Goal: Obtain resource: Download file/media

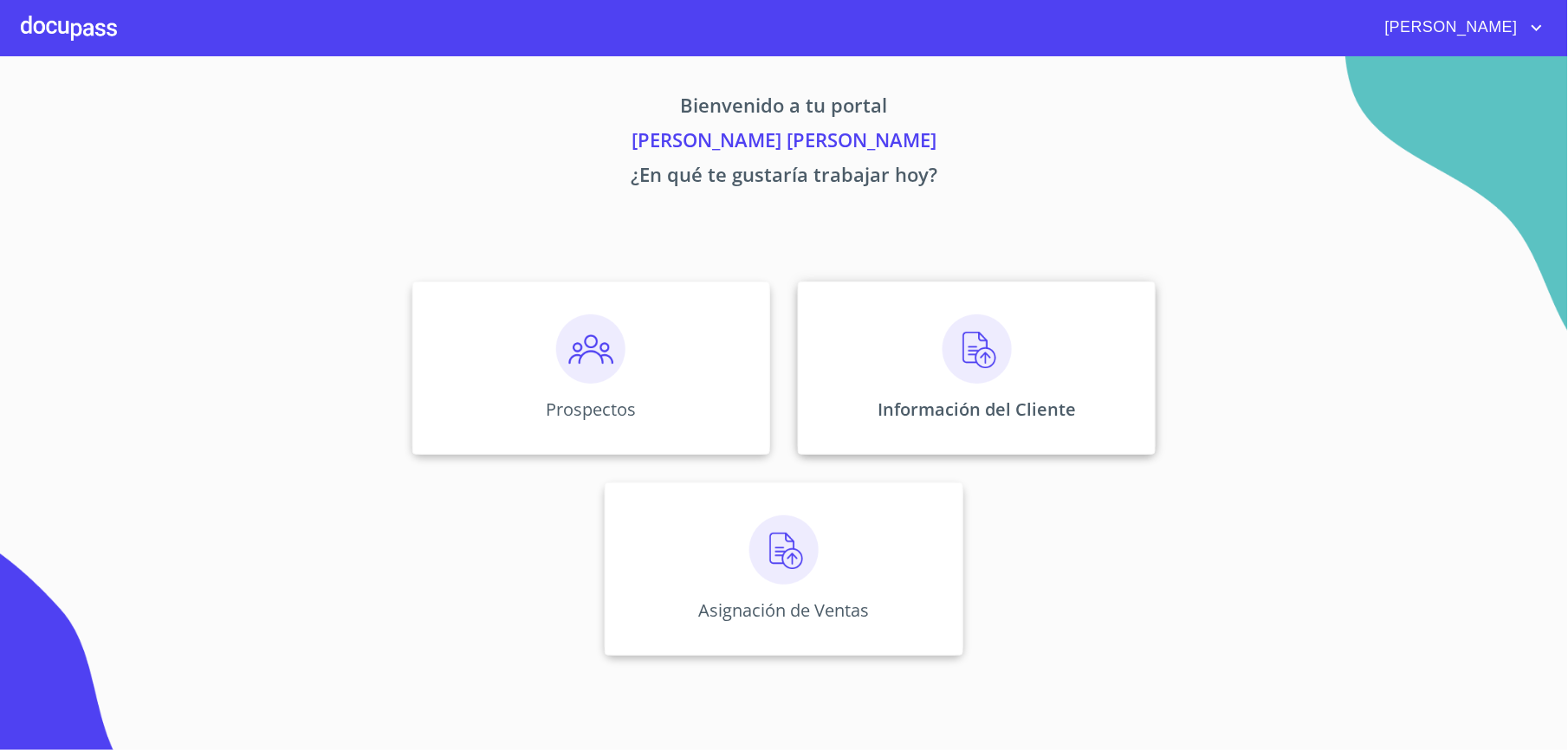
click at [986, 344] on img at bounding box center [977, 349] width 69 height 69
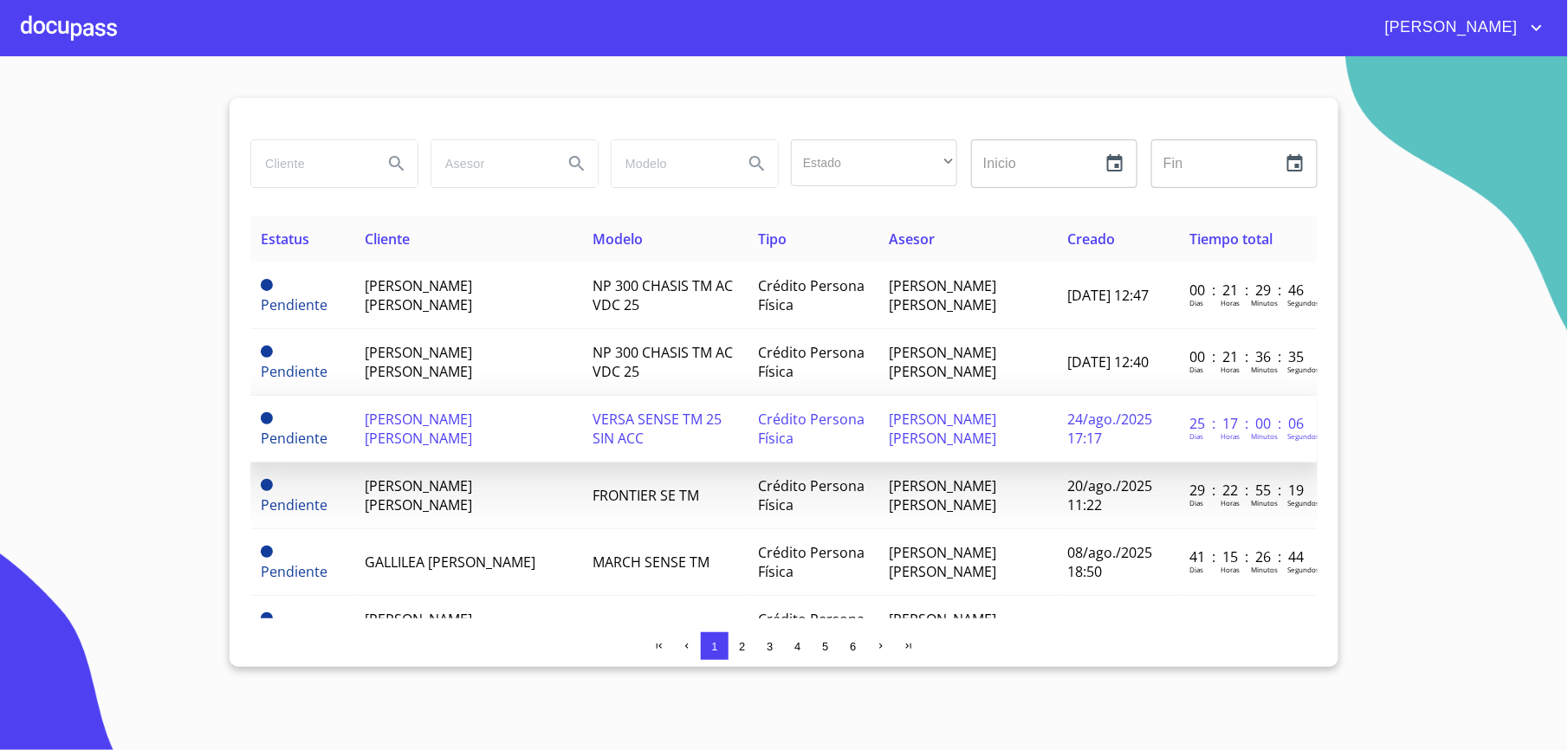
click at [435, 442] on span "[PERSON_NAME] [PERSON_NAME]" at bounding box center [419, 428] width 107 height 38
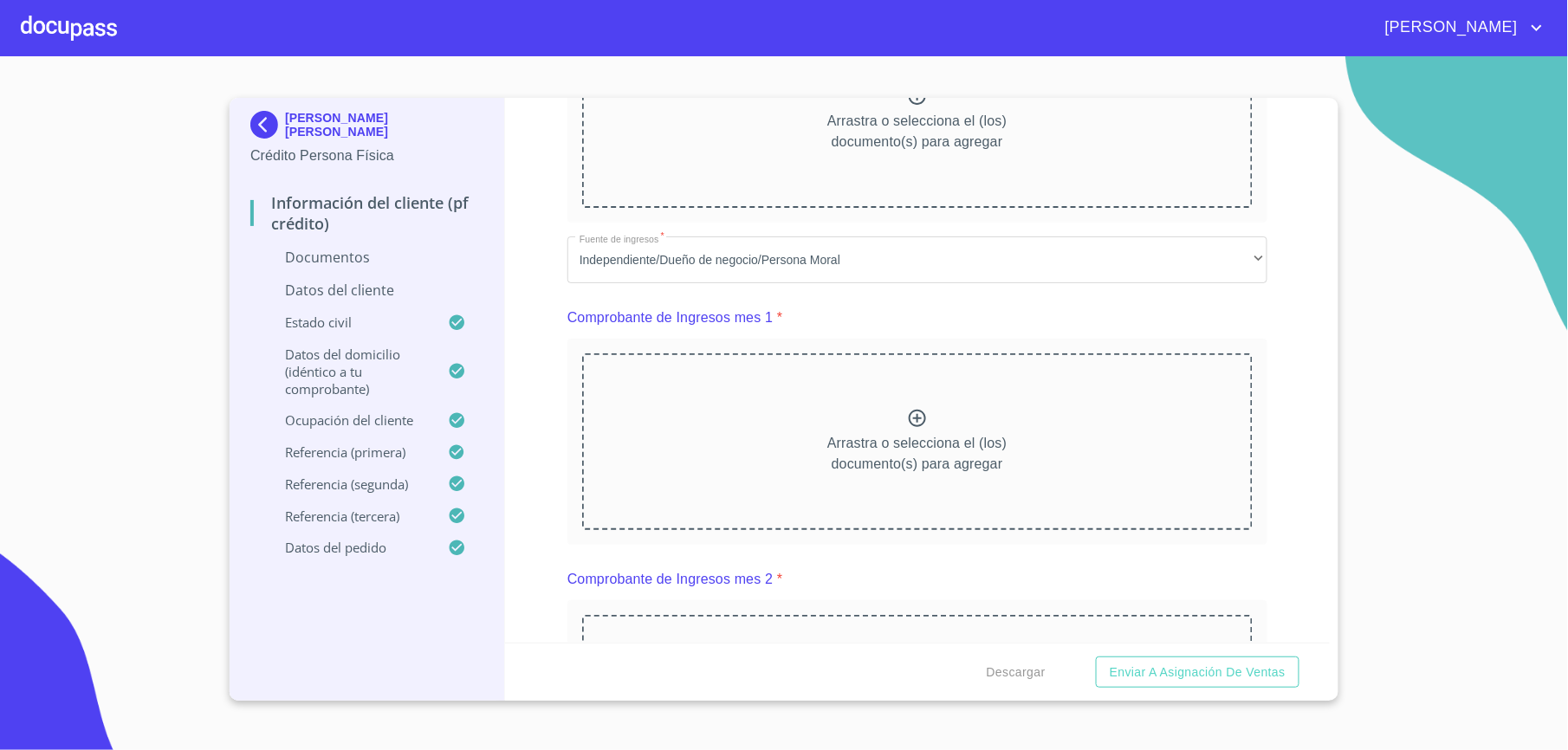
scroll to position [1039, 0]
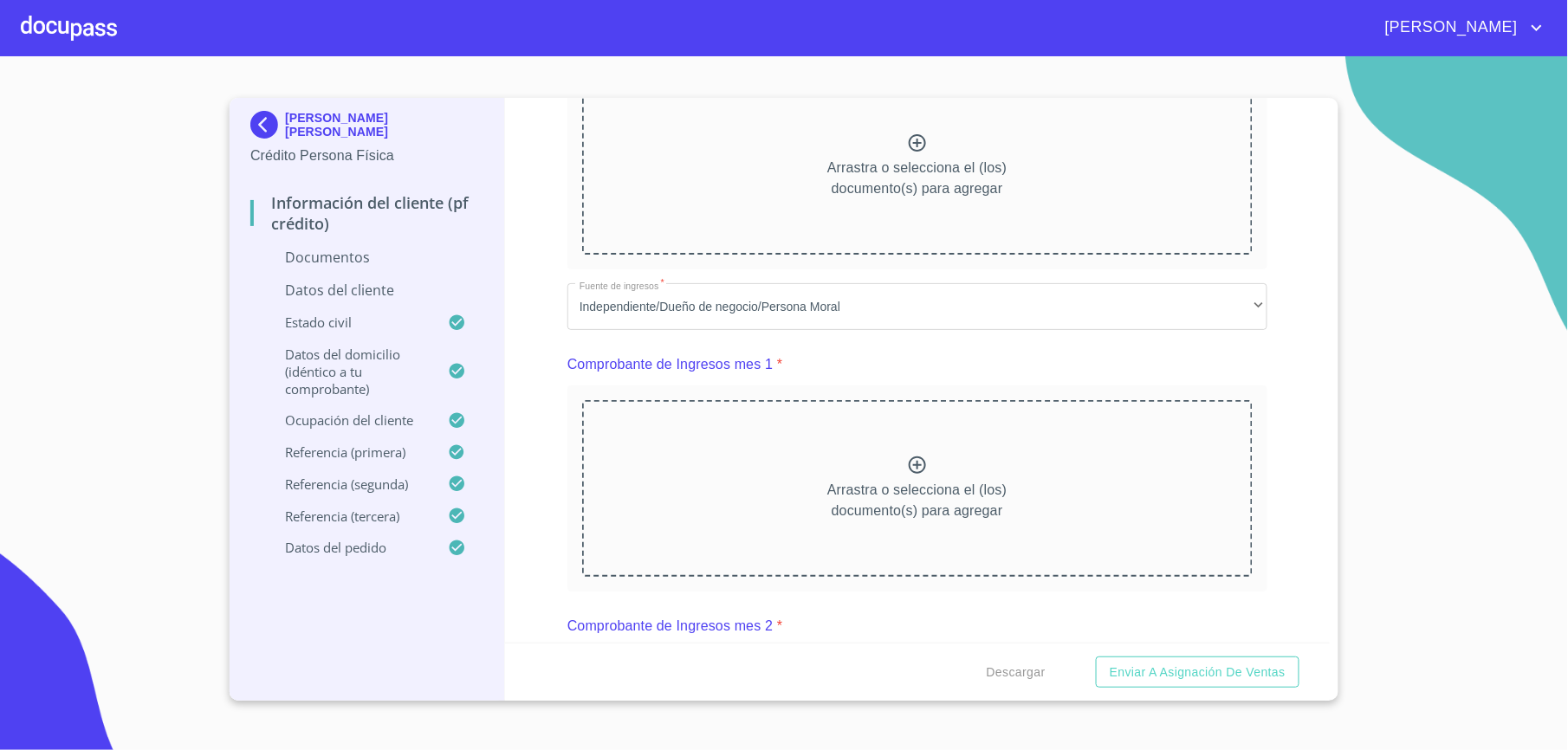
click at [656, 225] on div "Arrastra o selecciona el (los) documento(s) para agregar" at bounding box center [918, 166] width 671 height 177
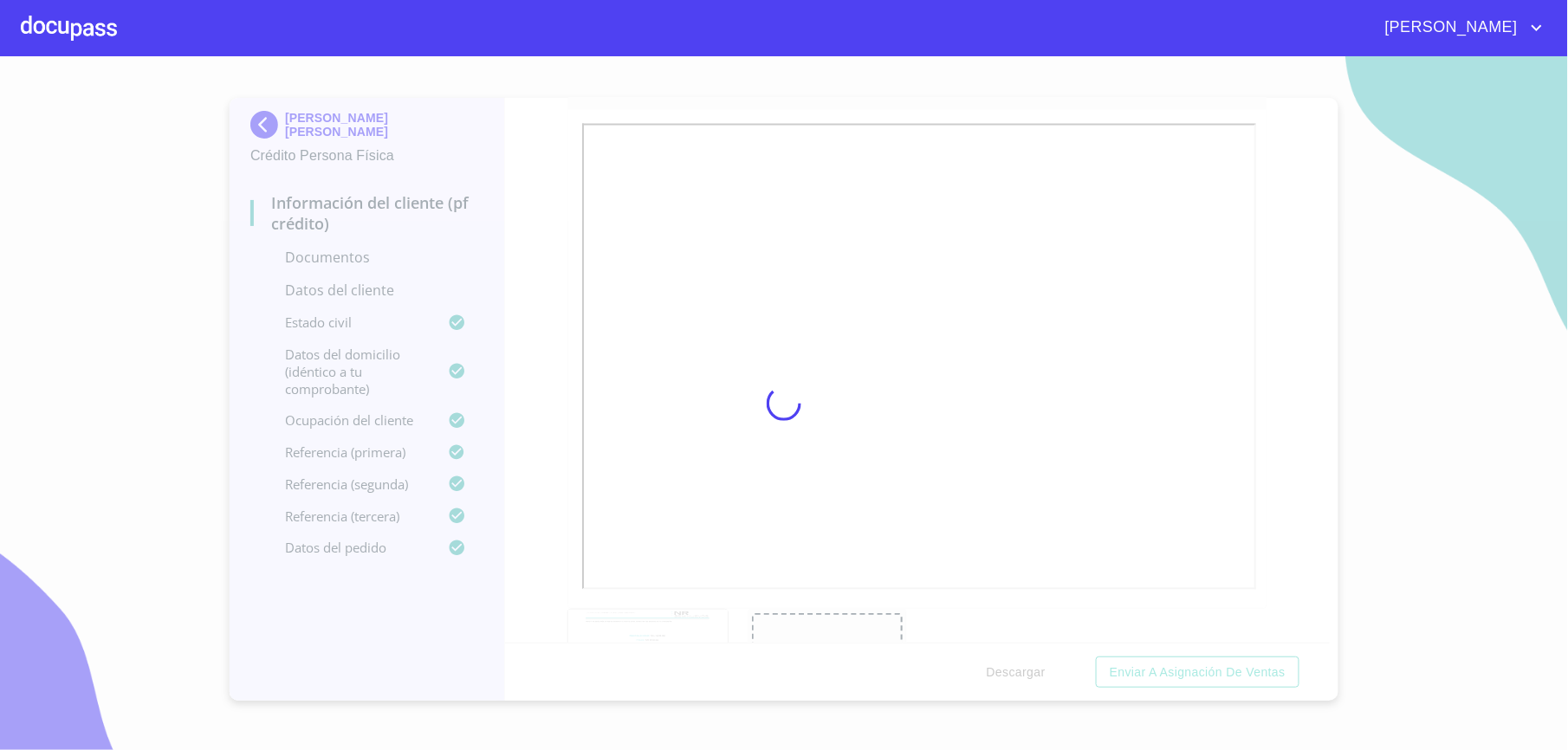
click at [535, 430] on div at bounding box center [784, 403] width 1568 height 694
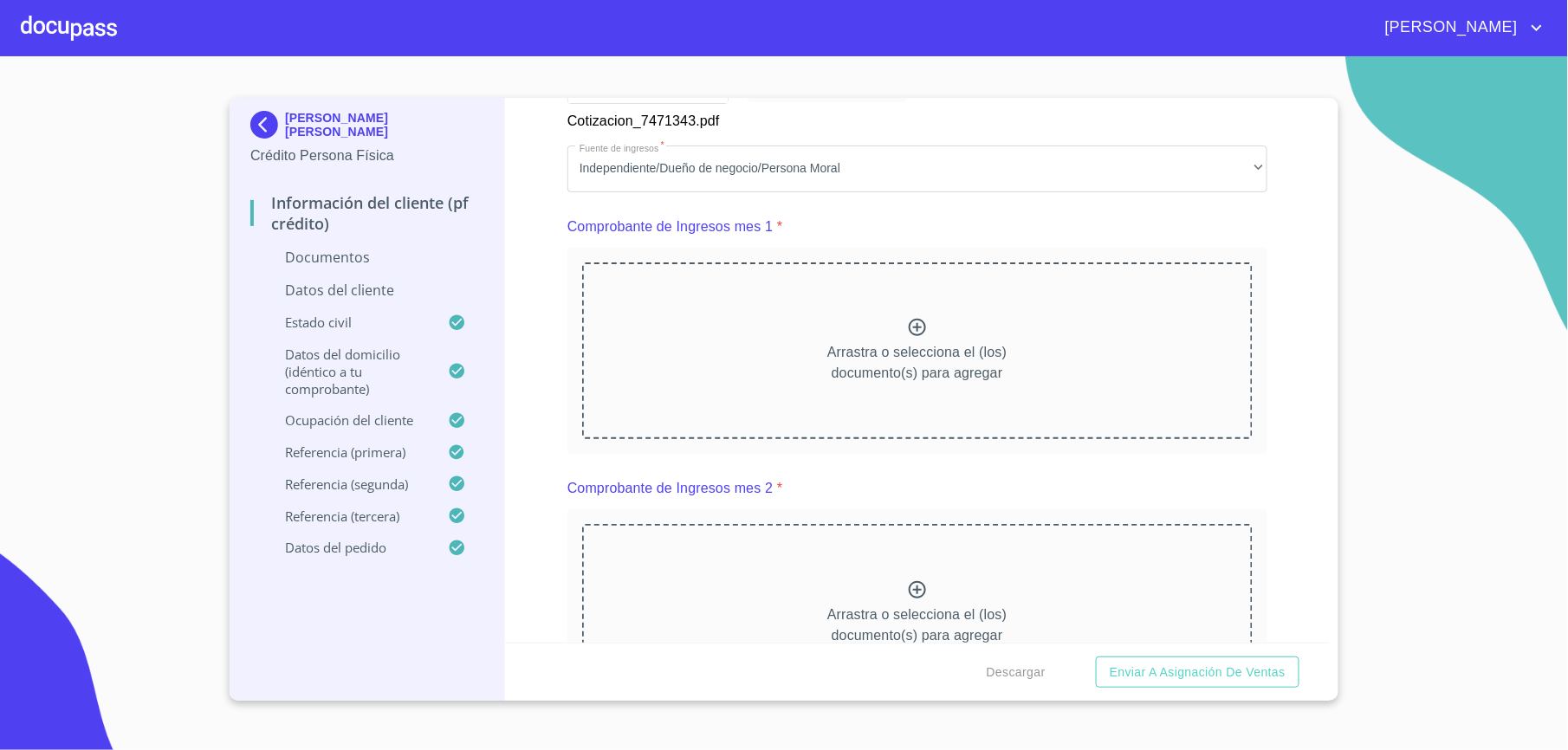
scroll to position [1615, 0]
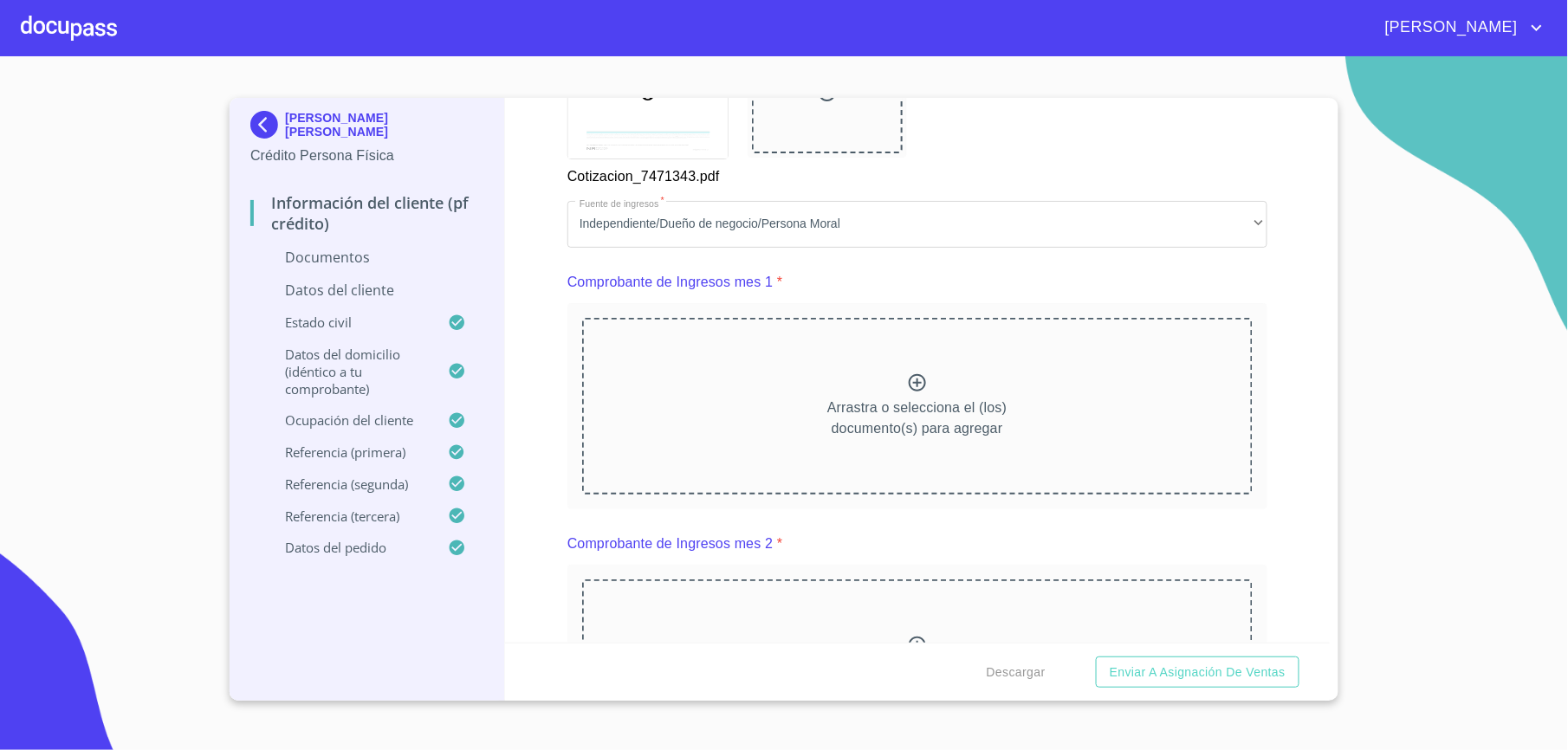
click at [629, 357] on div "Arrastra o selecciona el (los) documento(s) para agregar" at bounding box center [918, 406] width 671 height 177
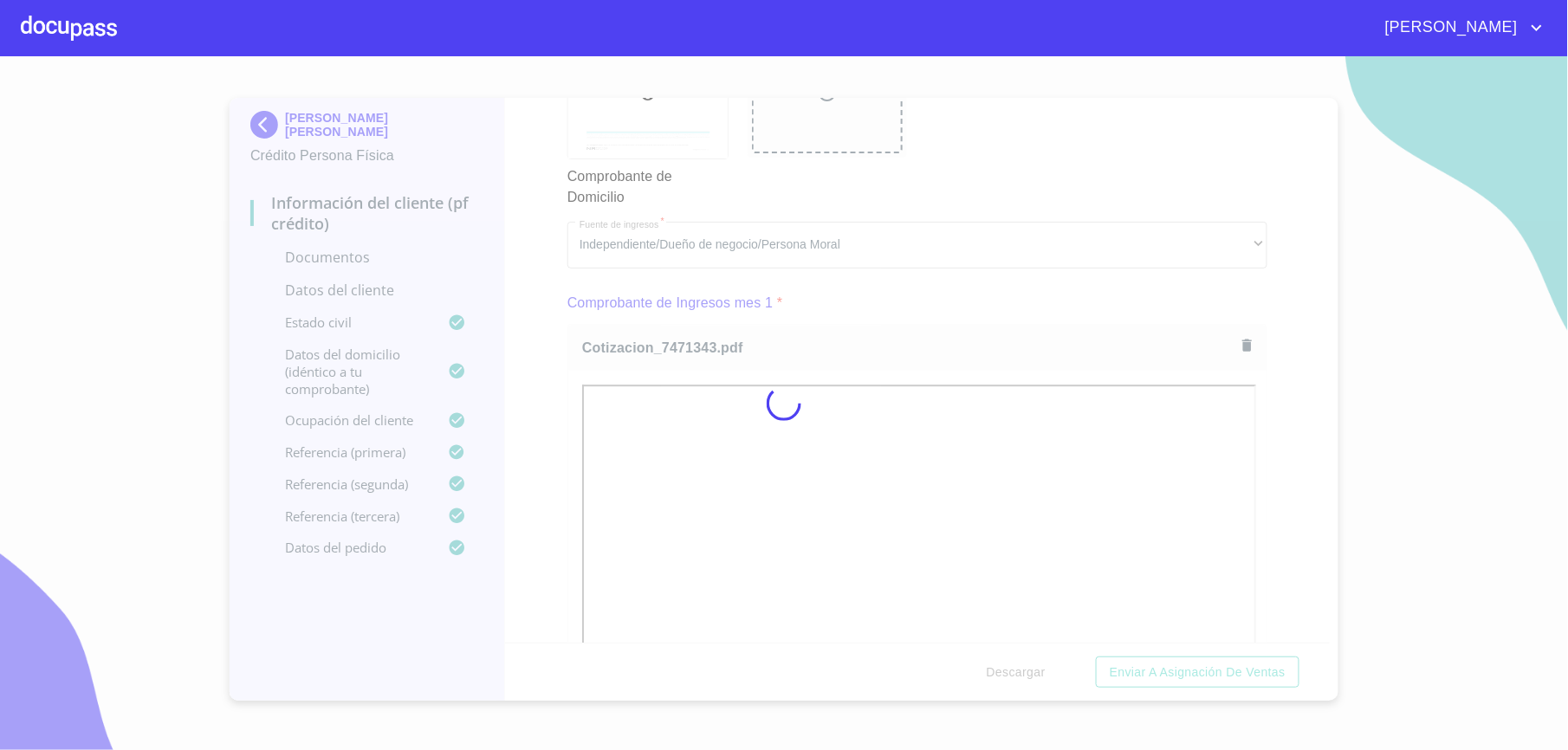
click at [549, 476] on div at bounding box center [784, 403] width 1568 height 694
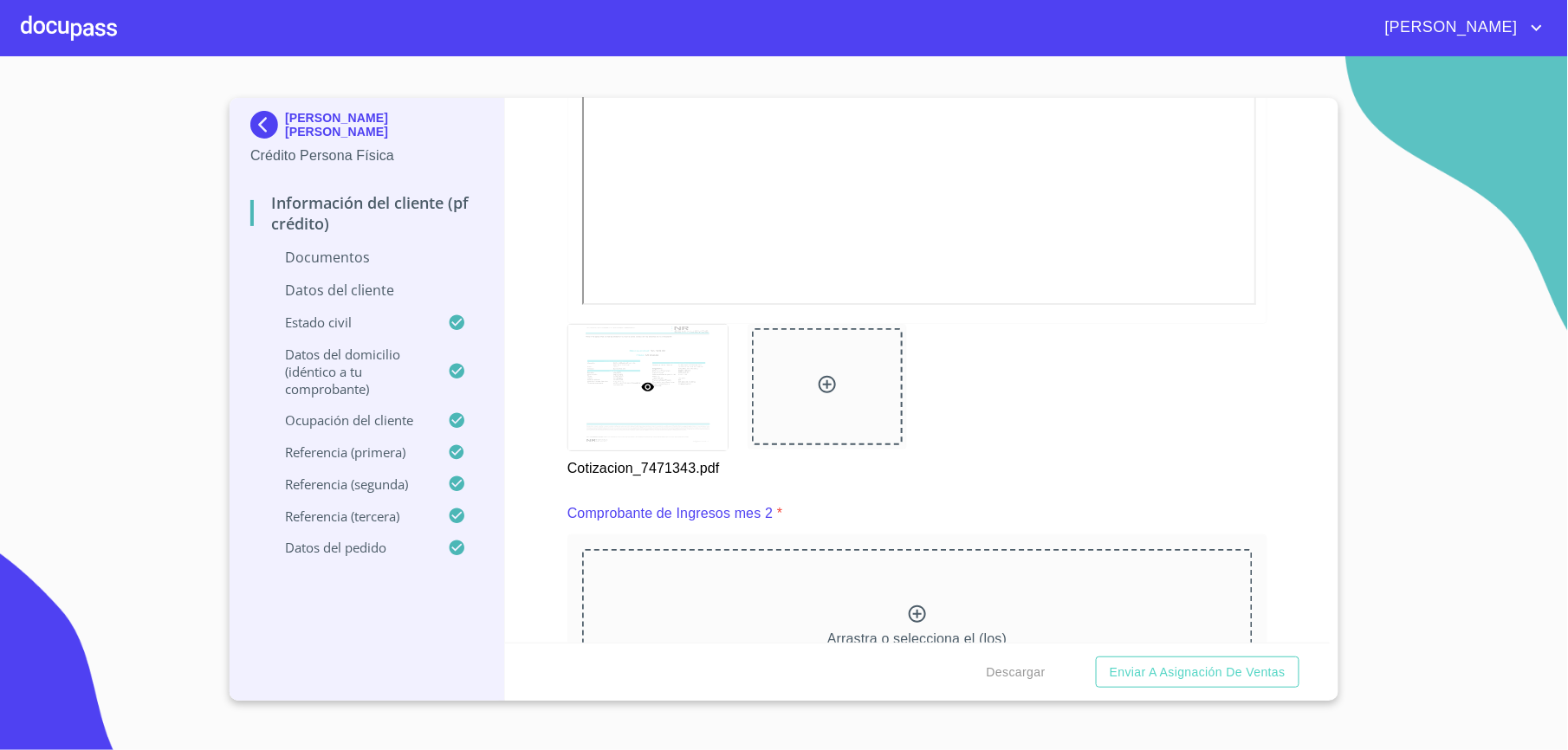
scroll to position [2193, 0]
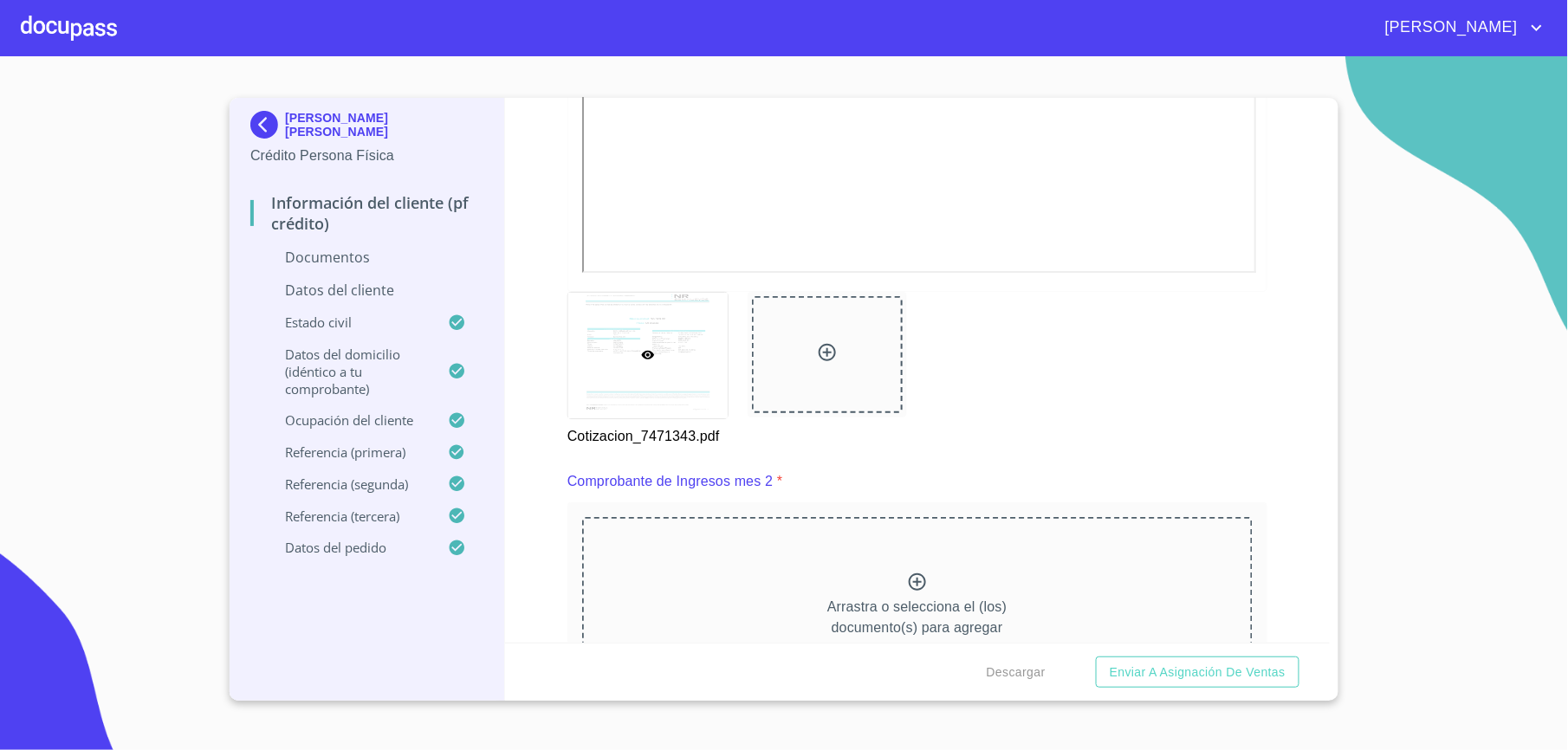
click at [683, 555] on div "Arrastra o selecciona el (los) documento(s) para agregar" at bounding box center [918, 605] width 671 height 177
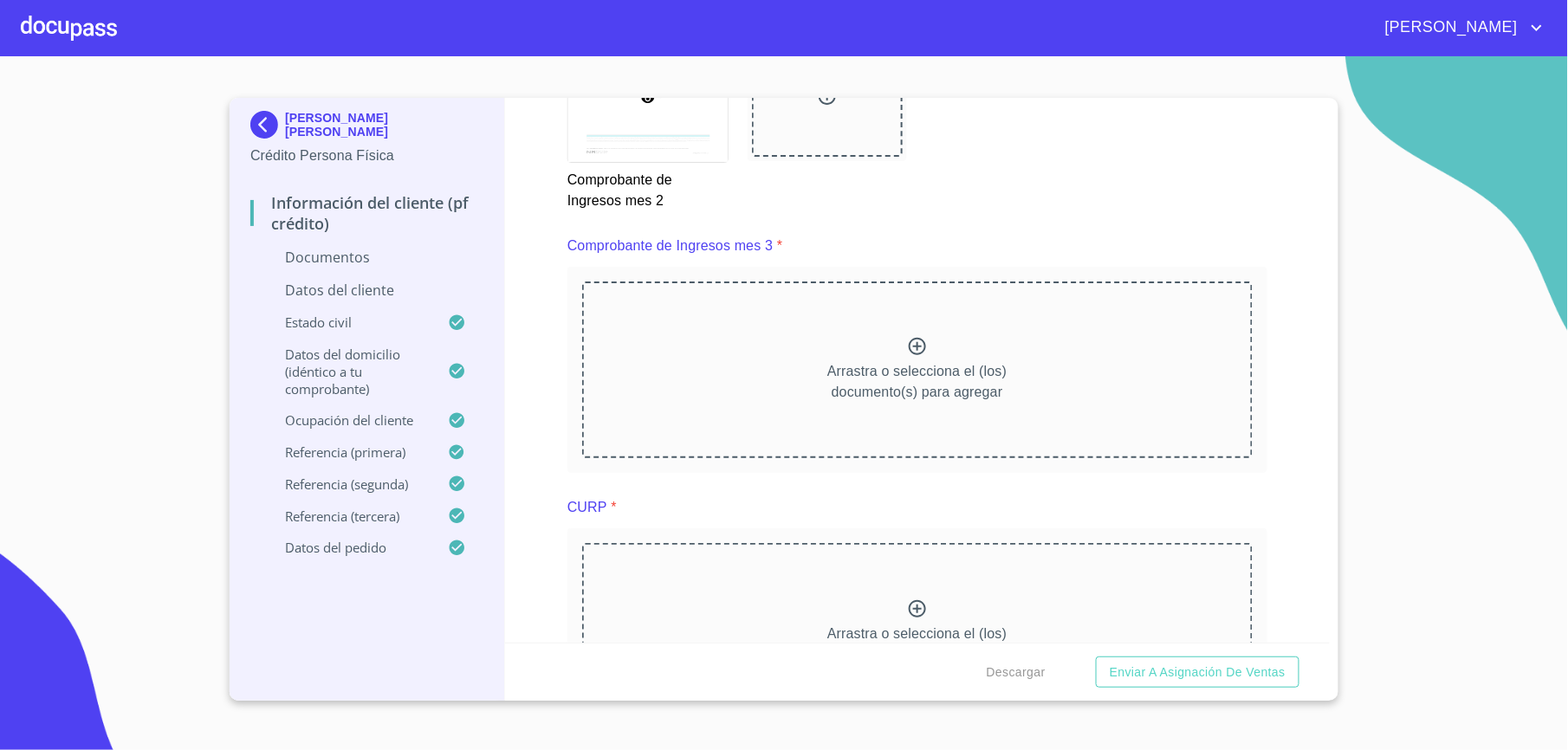
scroll to position [3232, 0]
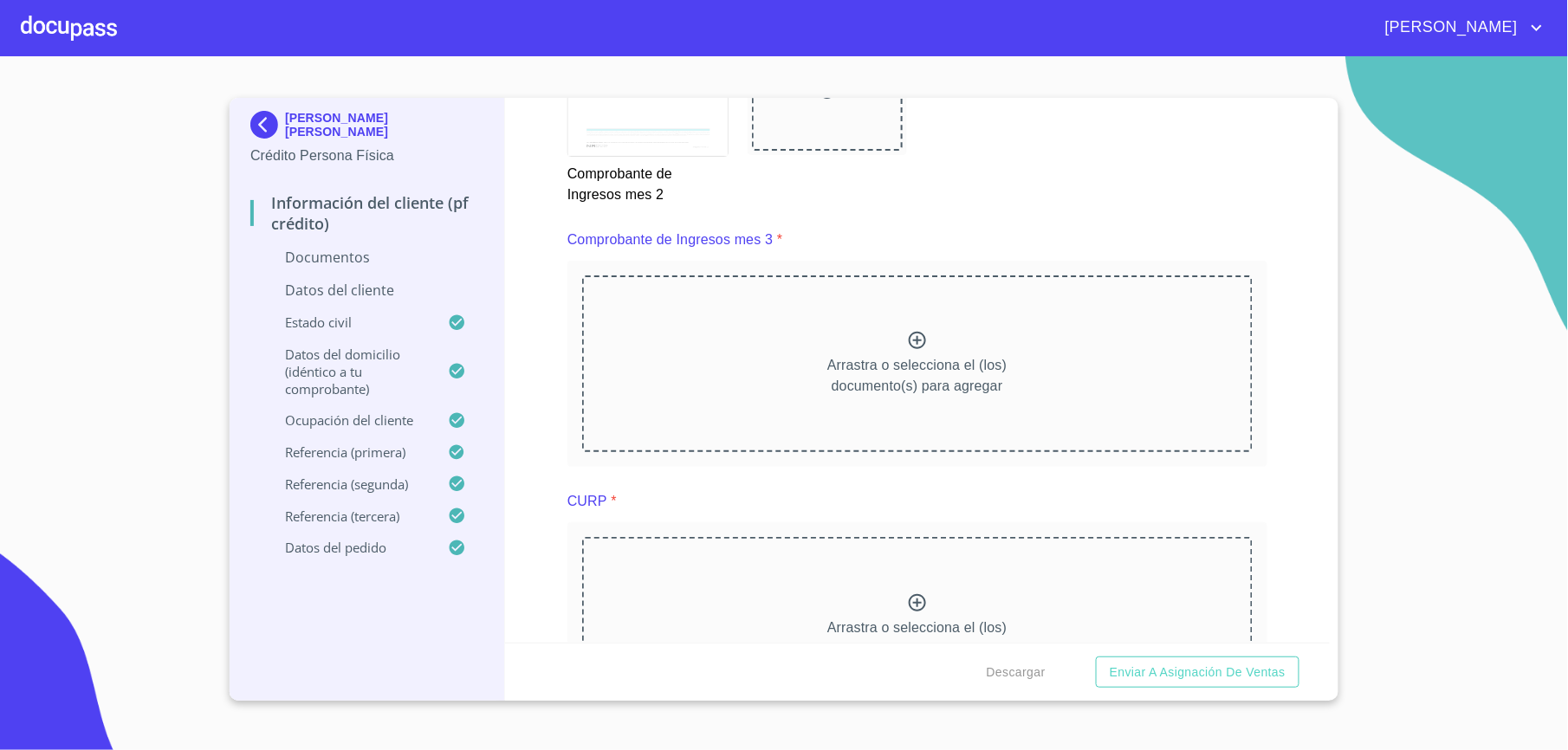
click at [681, 369] on div "Arrastra o selecciona el (los) documento(s) para agregar" at bounding box center [918, 364] width 671 height 177
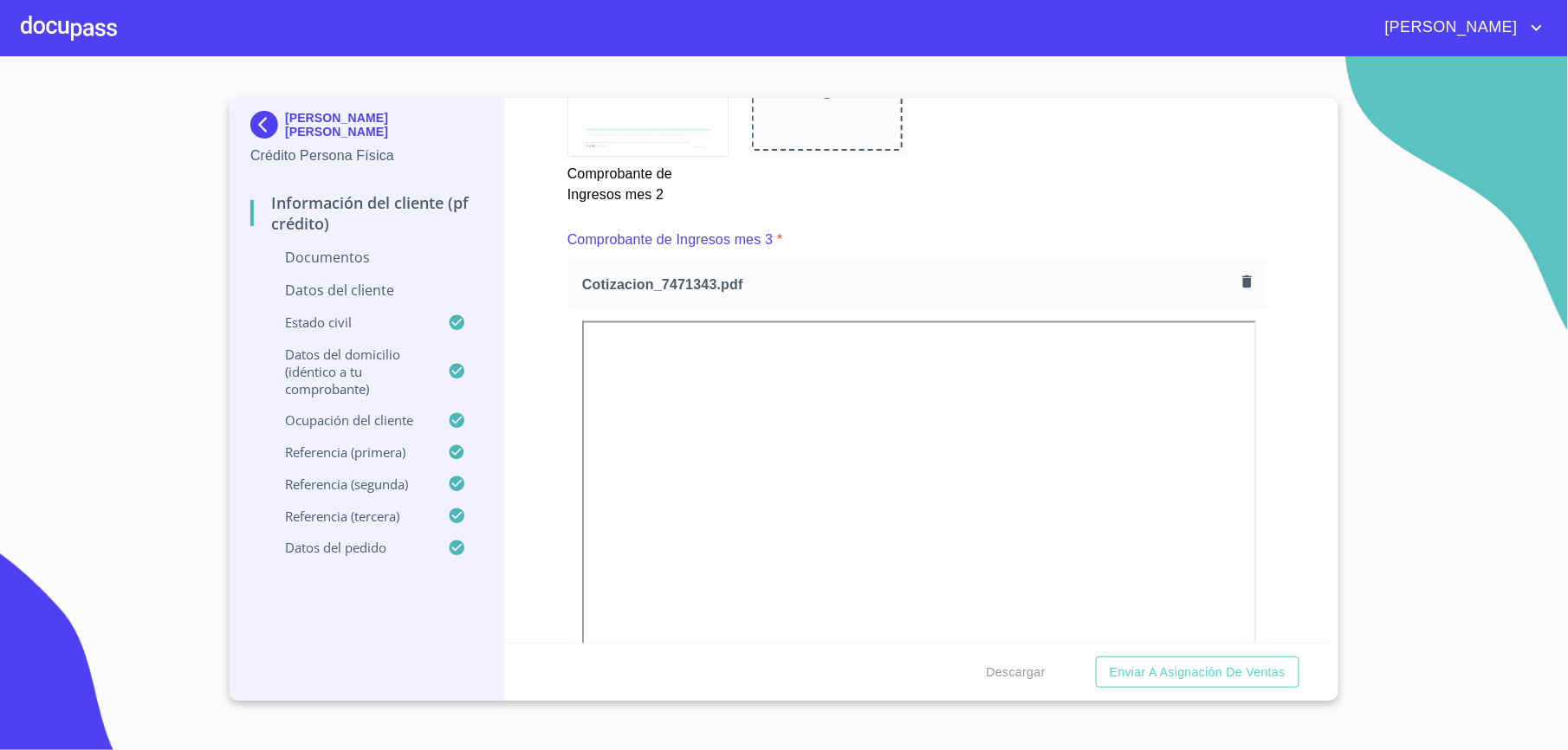
click at [555, 488] on div "Información del cliente (PF crédito) Documentos Documento de identificación.   …" at bounding box center [918, 369] width 826 height 544
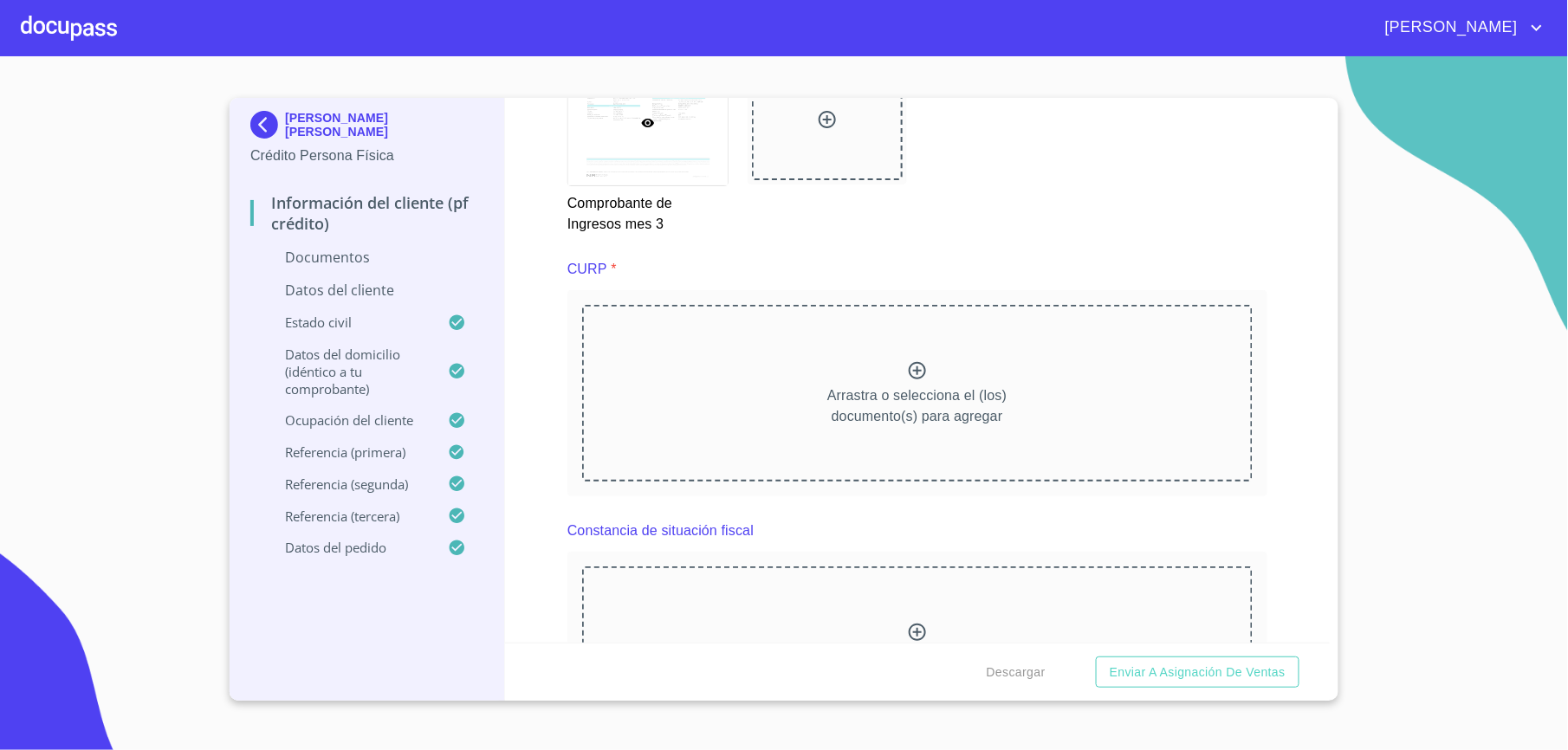
scroll to position [4040, 0]
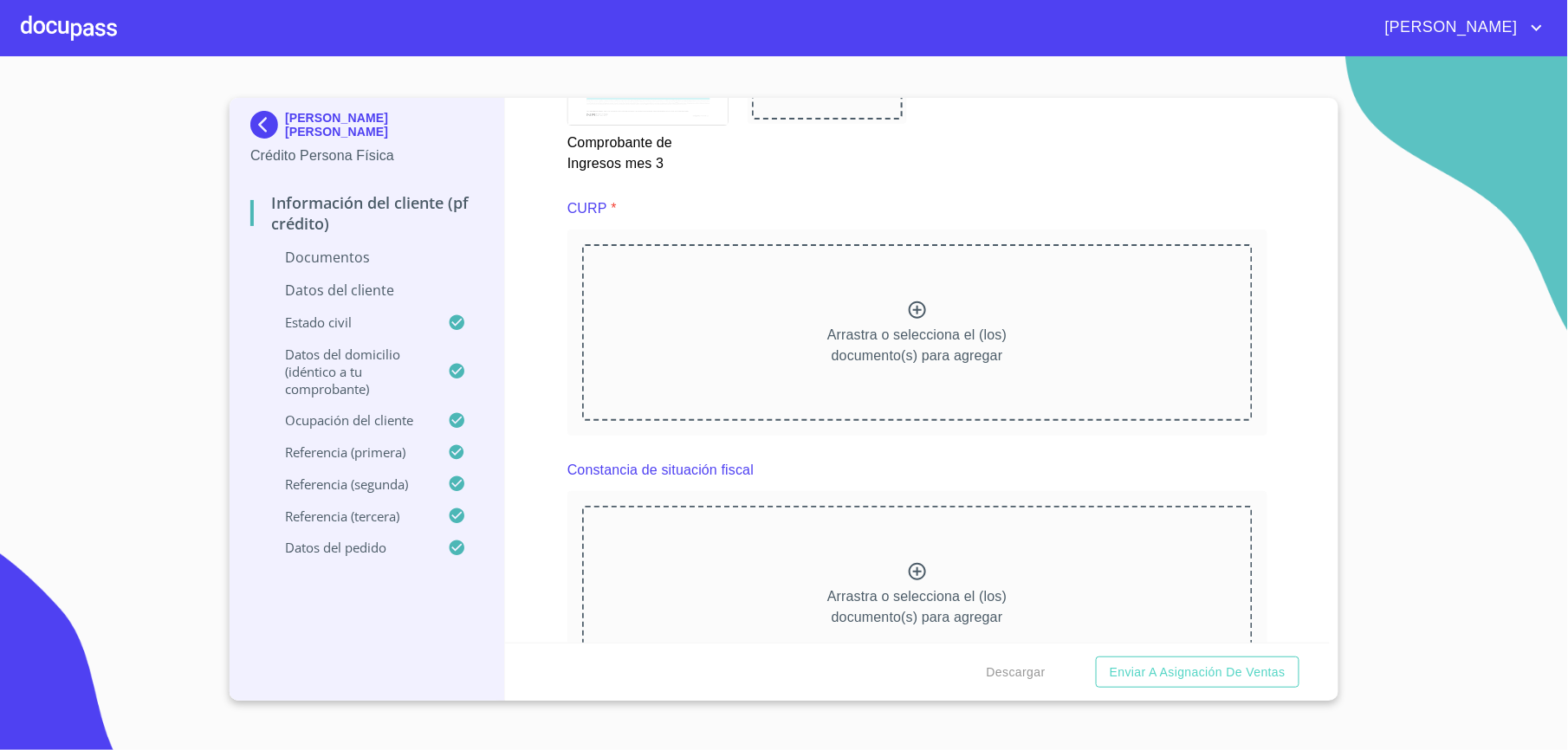
click at [717, 371] on div "Arrastra o selecciona el (los) documento(s) para agregar" at bounding box center [918, 333] width 671 height 177
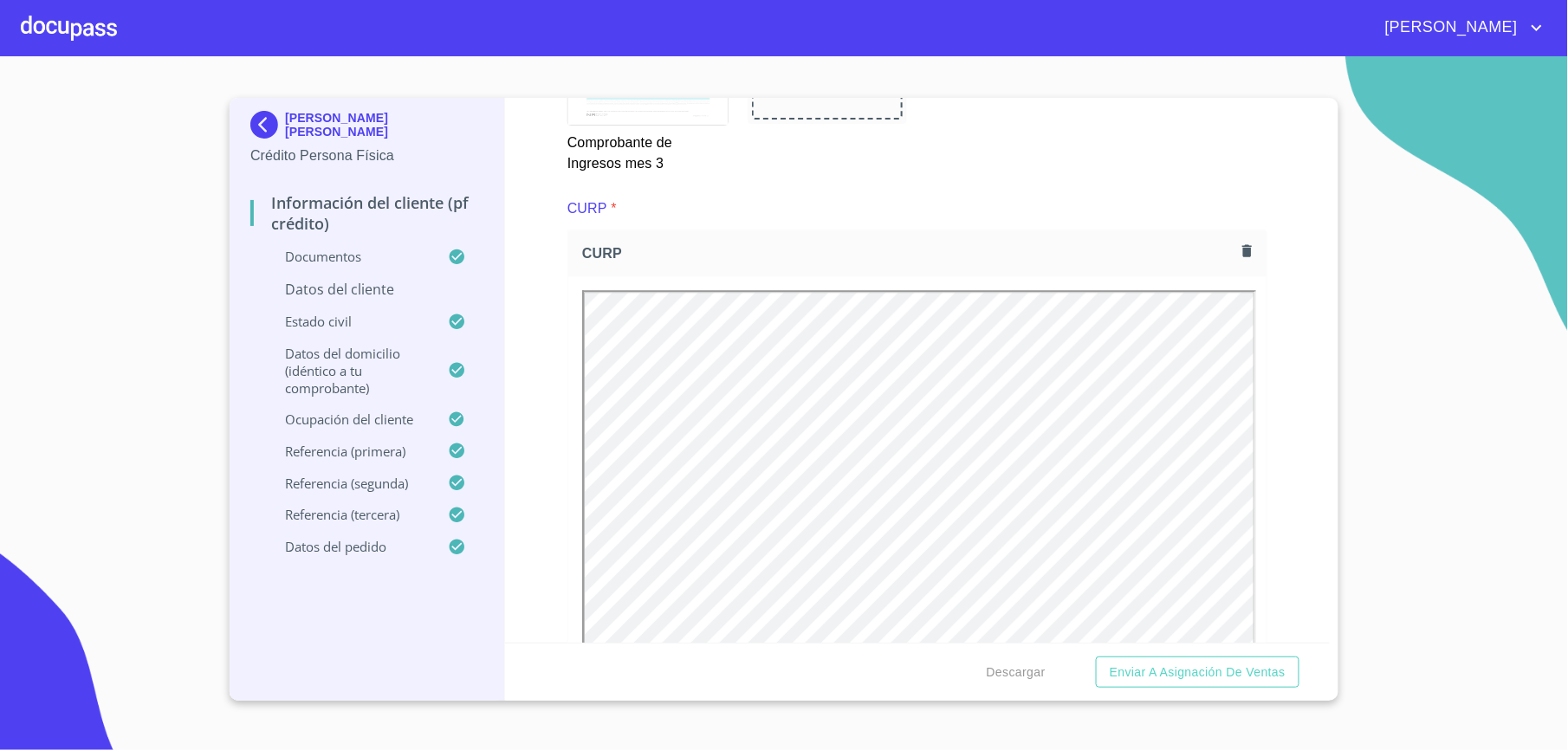
scroll to position [0, 0]
click at [395, 292] on p "Datos del cliente" at bounding box center [367, 289] width 233 height 19
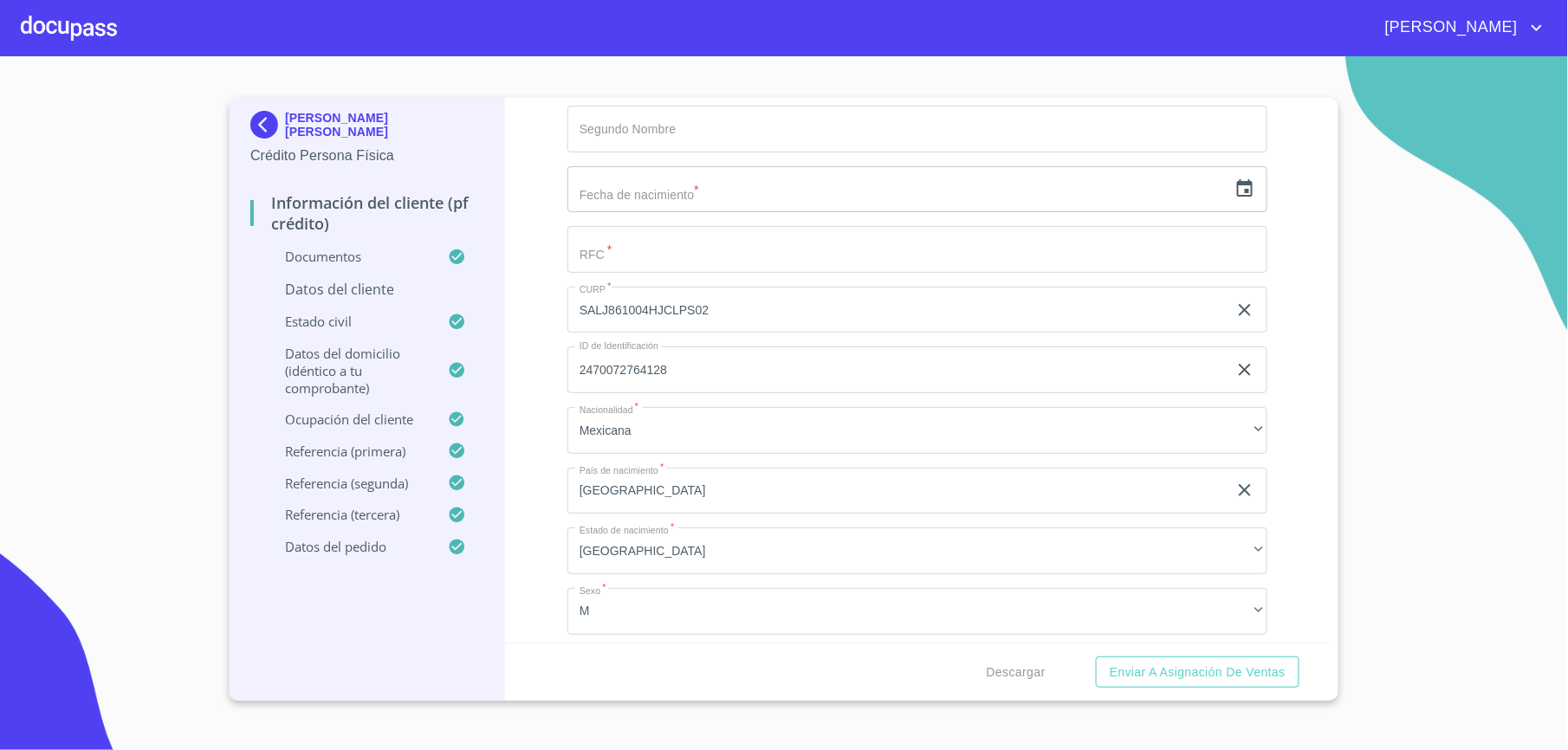
scroll to position [260, 0]
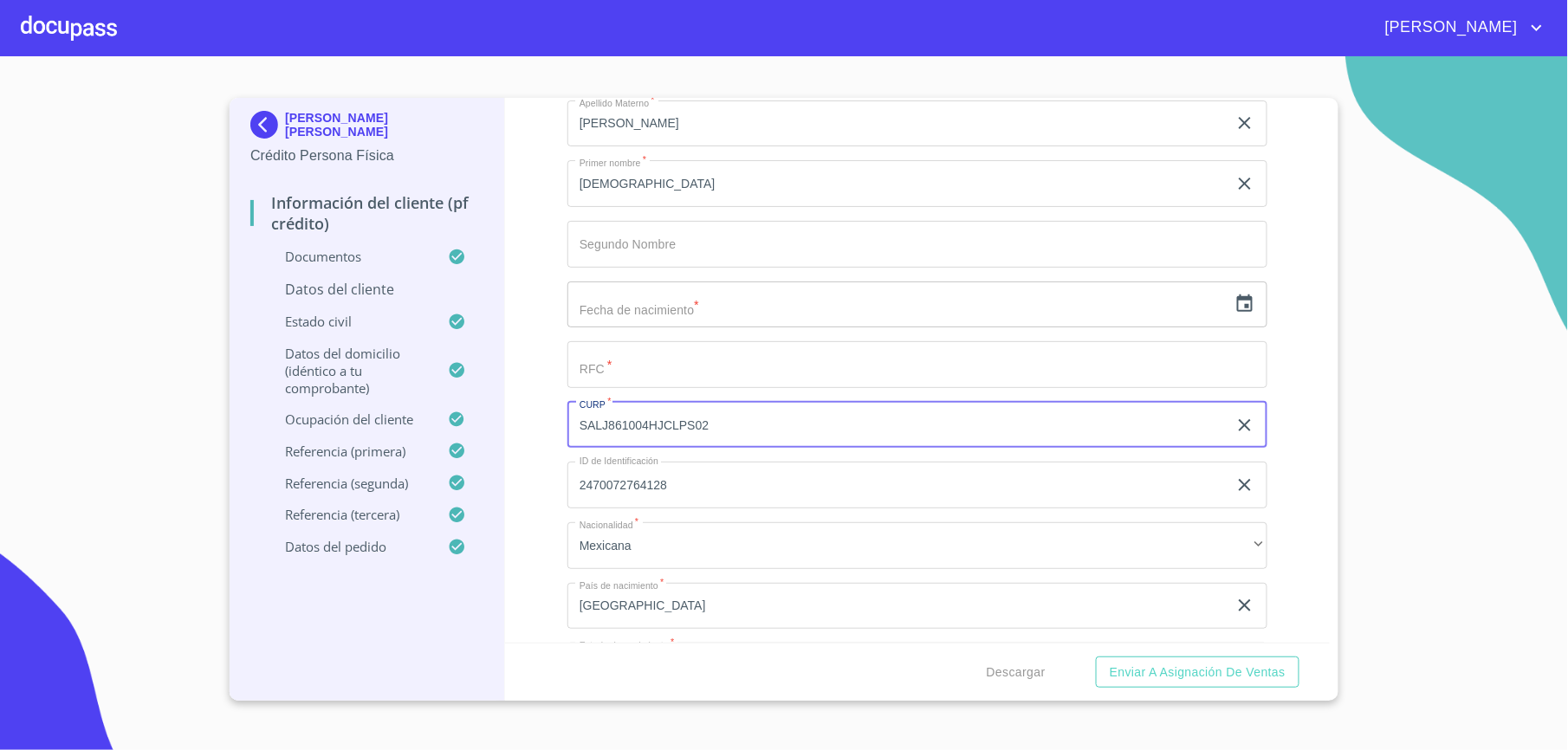
drag, startPoint x: 662, startPoint y: 426, endPoint x: 486, endPoint y: 438, distance: 176.4
click at [486, 438] on div "[PERSON_NAME] [PERSON_NAME] Crédito Persona Física Información del cliente (PF …" at bounding box center [780, 399] width 1100 height 603
click at [615, 360] on input "Apellido [PERSON_NAME]   *" at bounding box center [917, 365] width 700 height 46
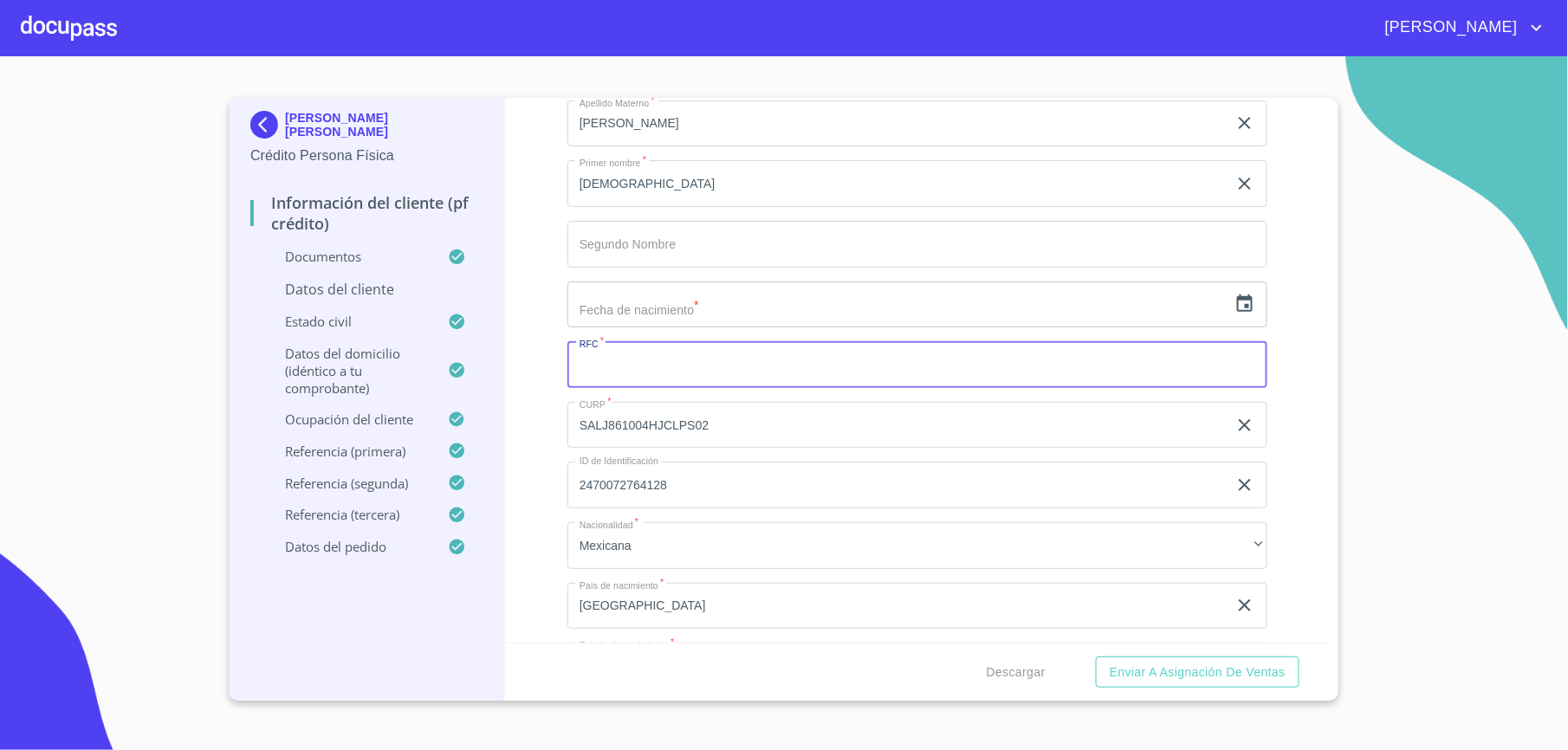
paste input "SALJ861004HJ"
type input "SALJ861004HJ"
click at [1237, 310] on icon "button" at bounding box center [1244, 302] width 15 height 17
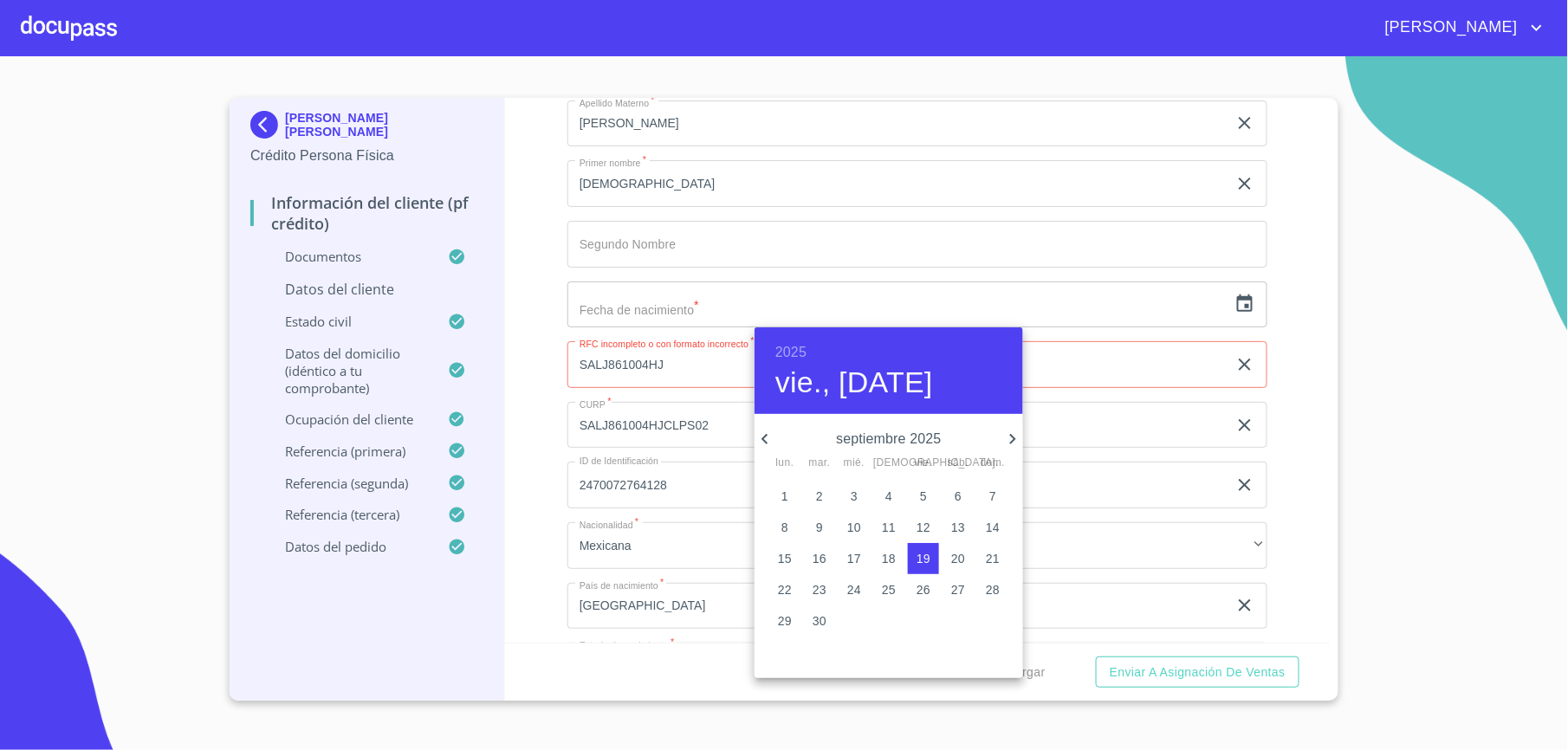
click at [795, 347] on h6 "2025" at bounding box center [791, 352] width 31 height 24
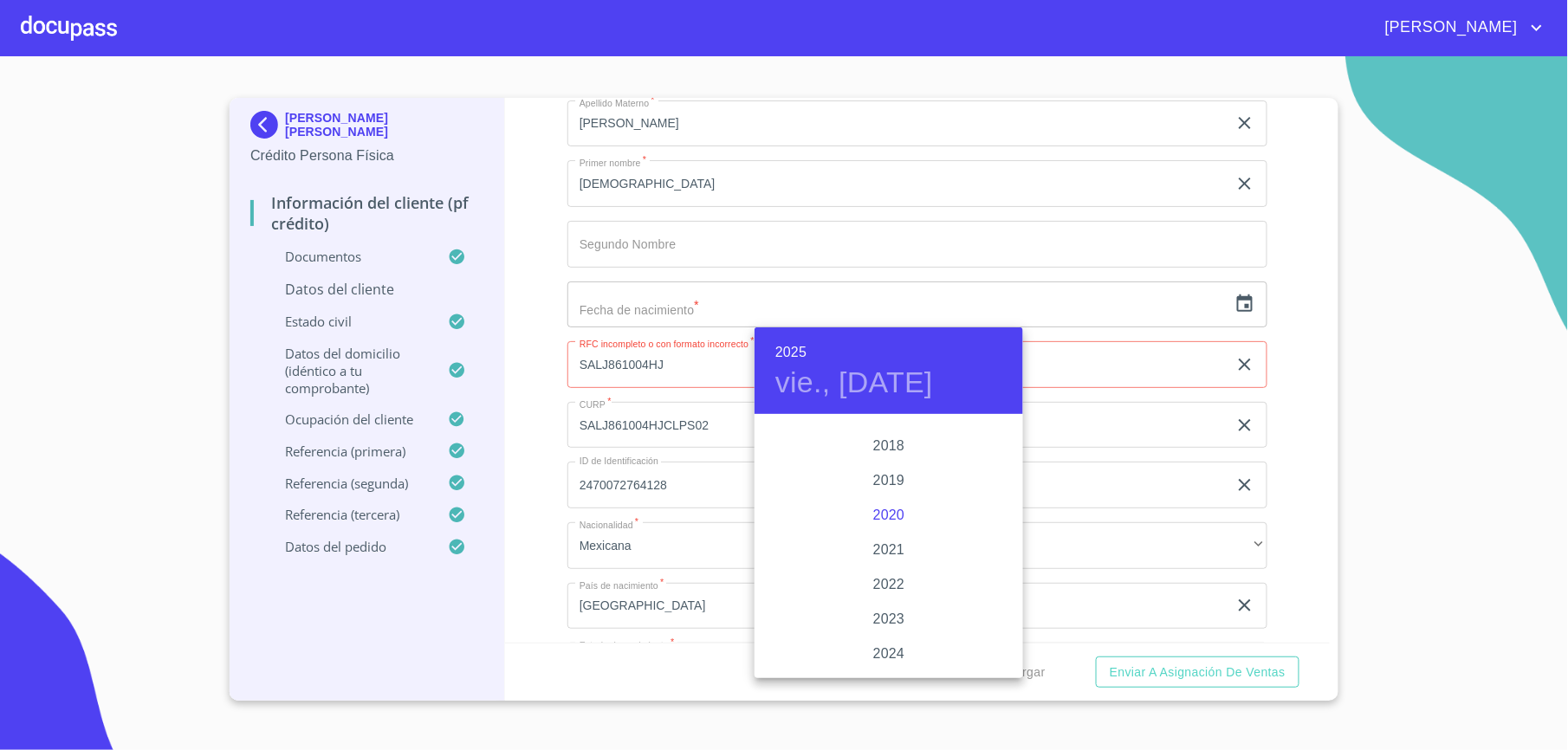
scroll to position [3243, 0]
click at [870, 463] on div "2020" at bounding box center [889, 480] width 268 height 35
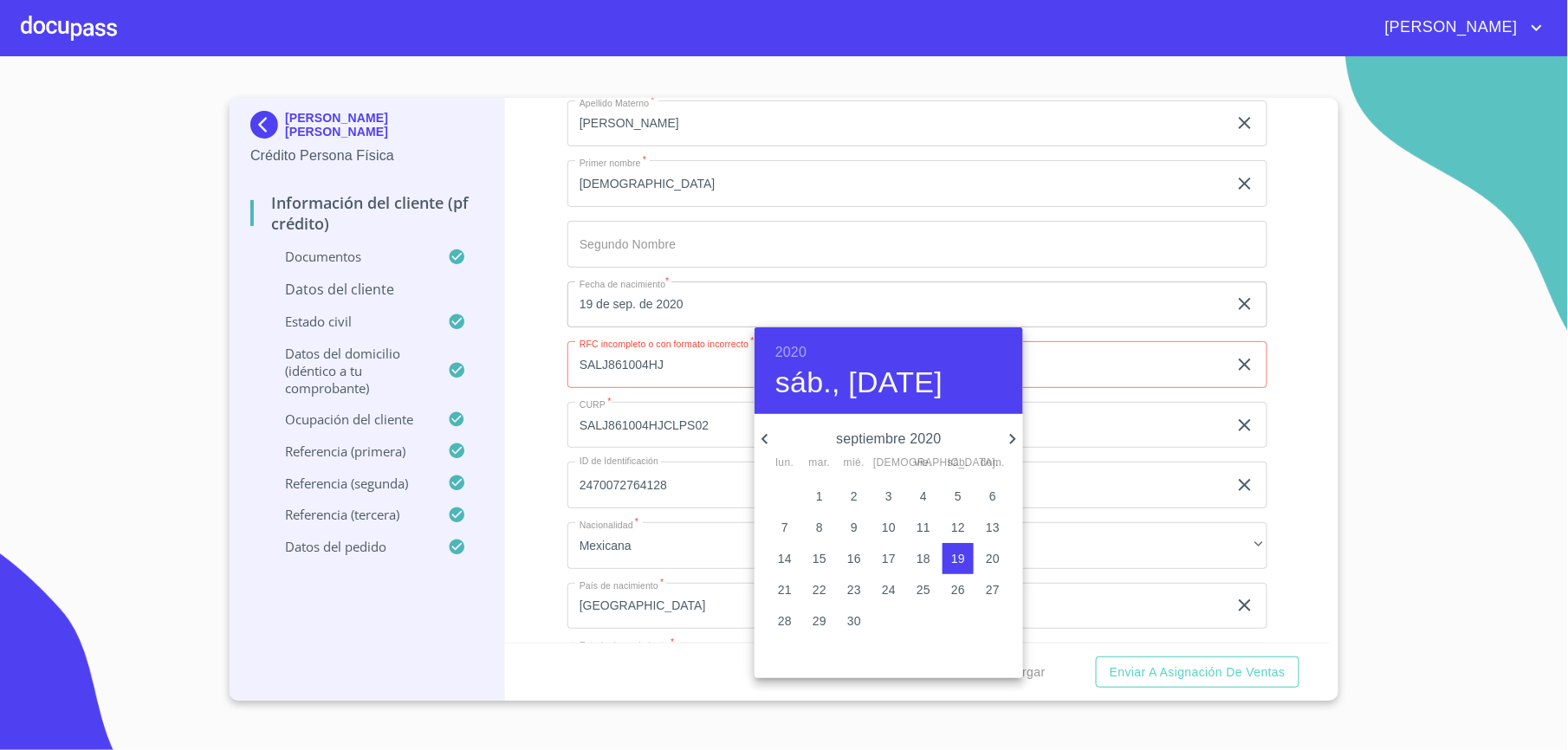
click at [801, 353] on h6 "2020" at bounding box center [791, 352] width 31 height 24
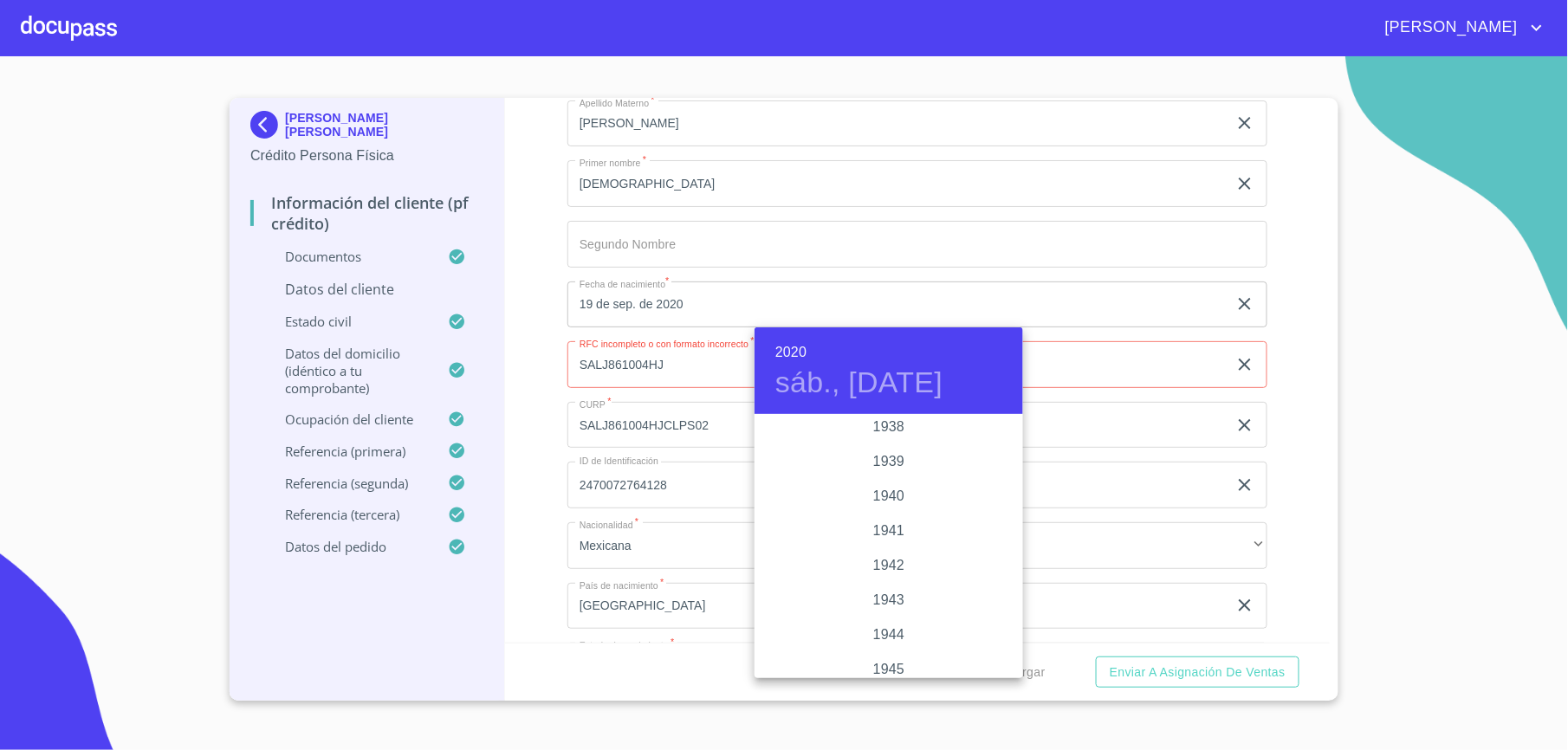
scroll to position [25, 0]
click at [888, 462] on div "1927" at bounding box center [889, 477] width 268 height 35
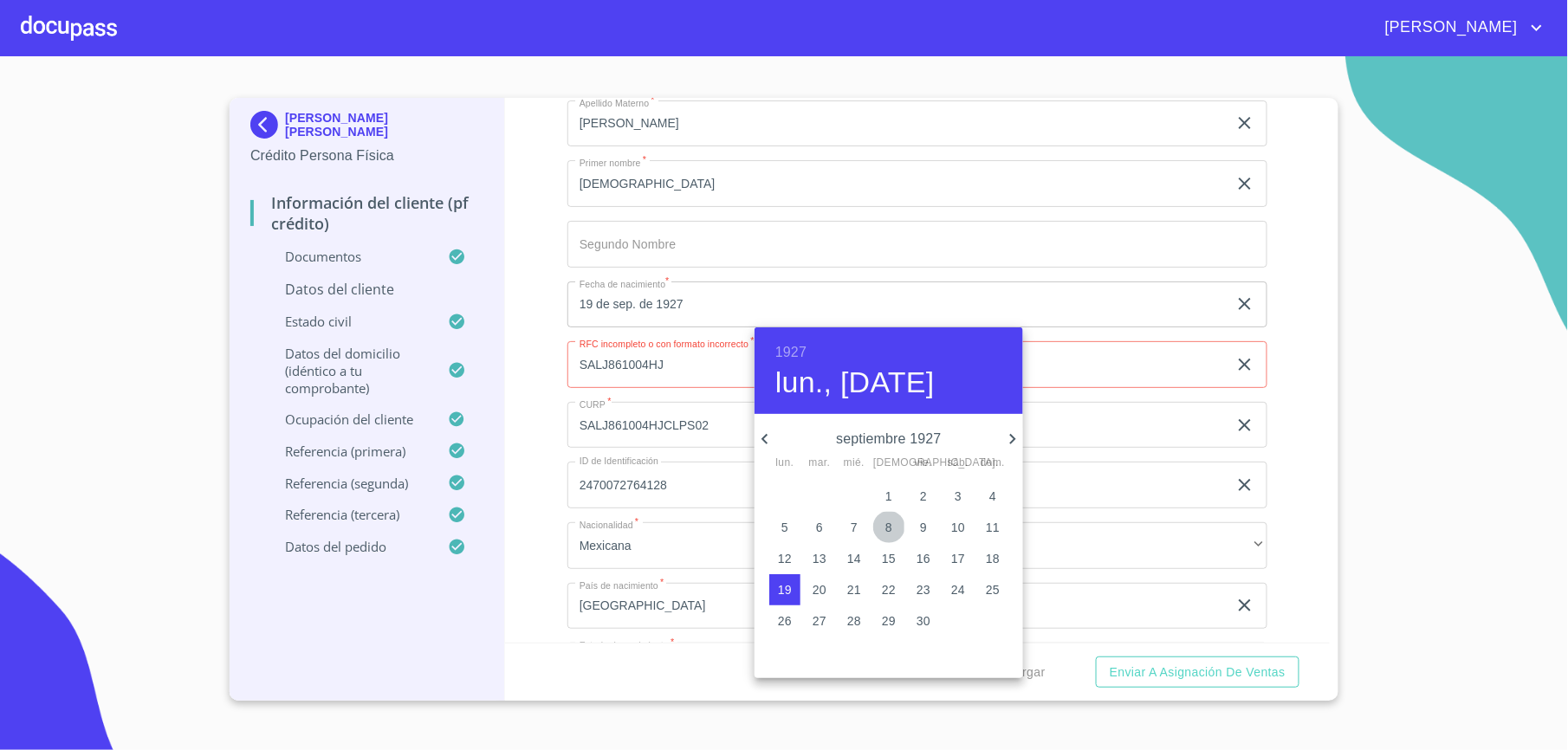
click at [897, 537] on button "8" at bounding box center [888, 527] width 31 height 31
type input "8 de sep. de 1927"
click at [645, 389] on div at bounding box center [784, 375] width 1568 height 750
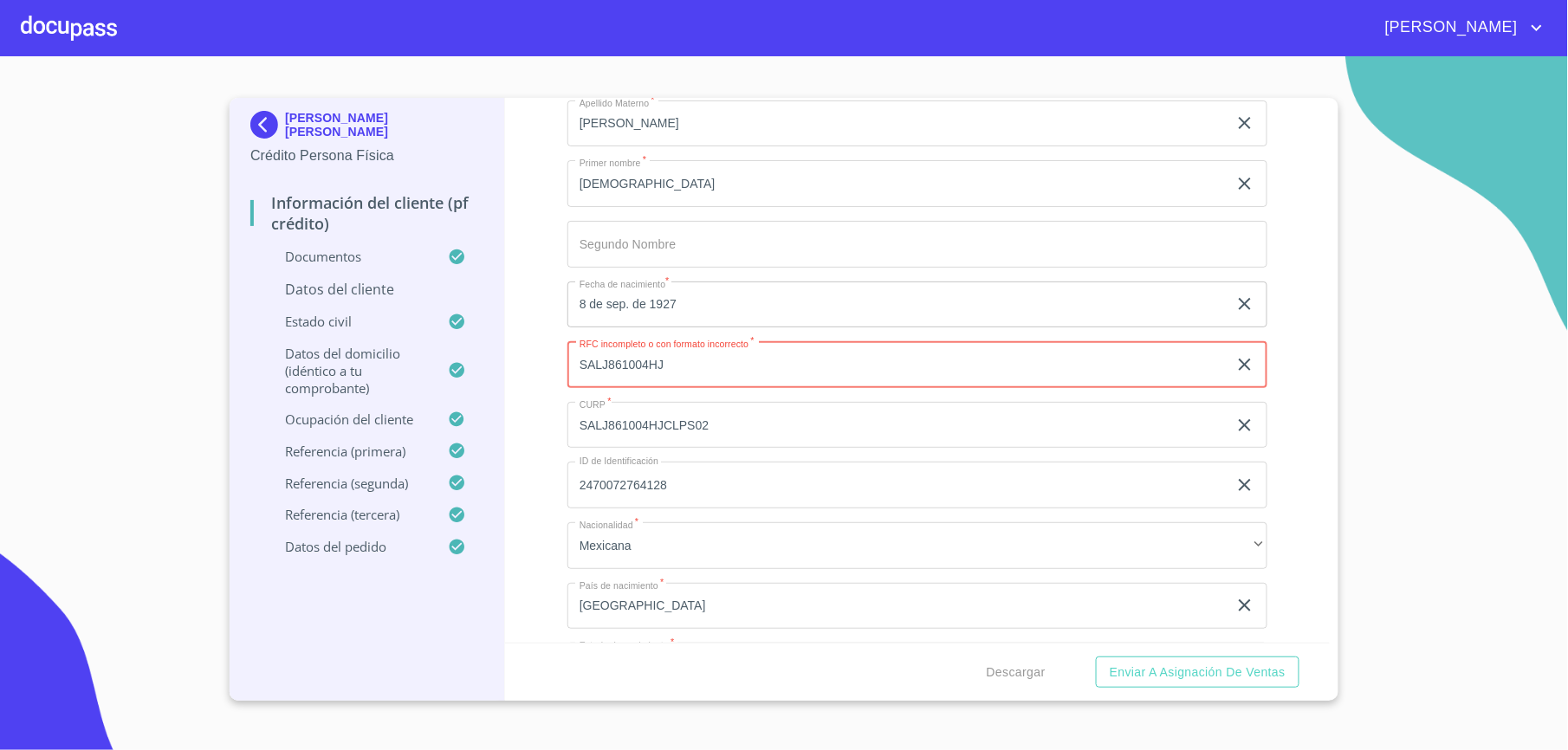
click at [686, 366] on input "SALJ861004HJ" at bounding box center [897, 365] width 660 height 46
click at [510, 299] on div "Información del cliente (PF crédito) Documentos Datos del cliente Apellido [PER…" at bounding box center [918, 369] width 826 height 544
click at [725, 365] on input "SALJ861004HJ542357" at bounding box center [897, 365] width 660 height 46
click at [532, 336] on div "Información del cliente (PF crédito) Documentos Datos del cliente Apellido [PER…" at bounding box center [918, 369] width 826 height 544
click at [725, 365] on input "SALJ861004HJ5423" at bounding box center [897, 365] width 660 height 46
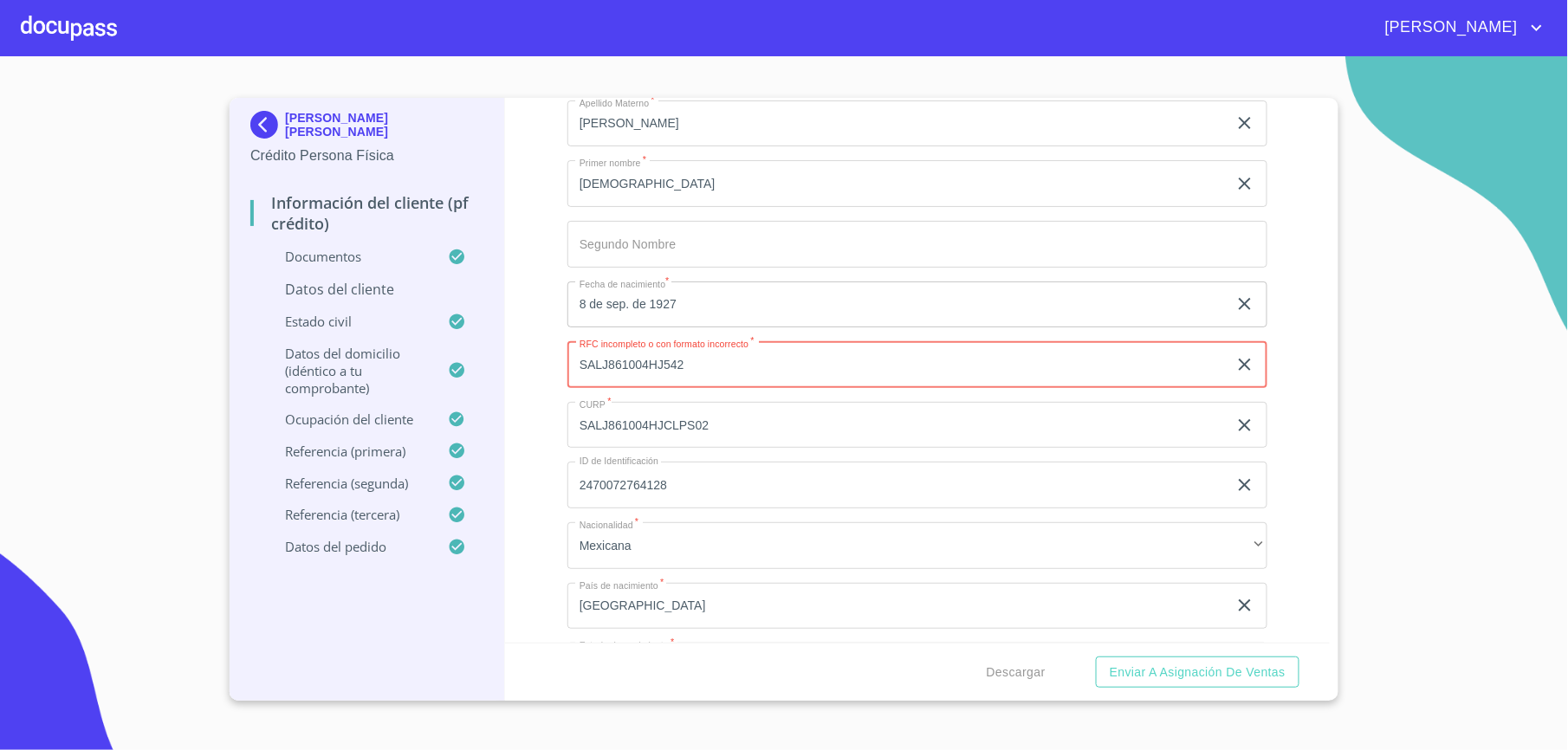
click at [718, 310] on input "8 de sep. de 1927" at bounding box center [901, 305] width 667 height 46
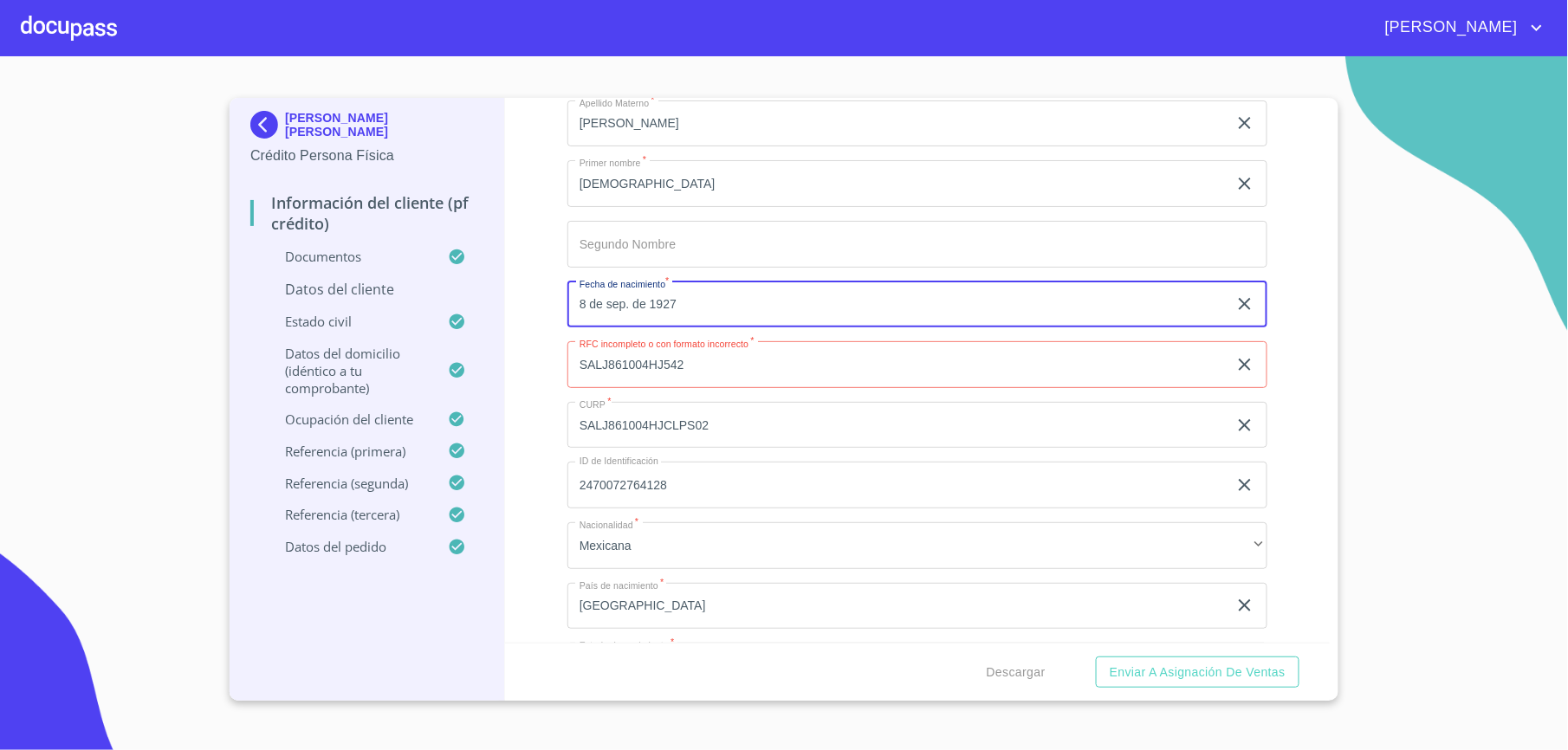
click at [728, 362] on input "SALJ861004HJ542" at bounding box center [897, 365] width 660 height 46
click at [725, 282] on input "8 de sep. de 1927" at bounding box center [901, 305] width 667 height 46
click at [725, 357] on input "SALJ861004HJ54" at bounding box center [897, 365] width 660 height 46
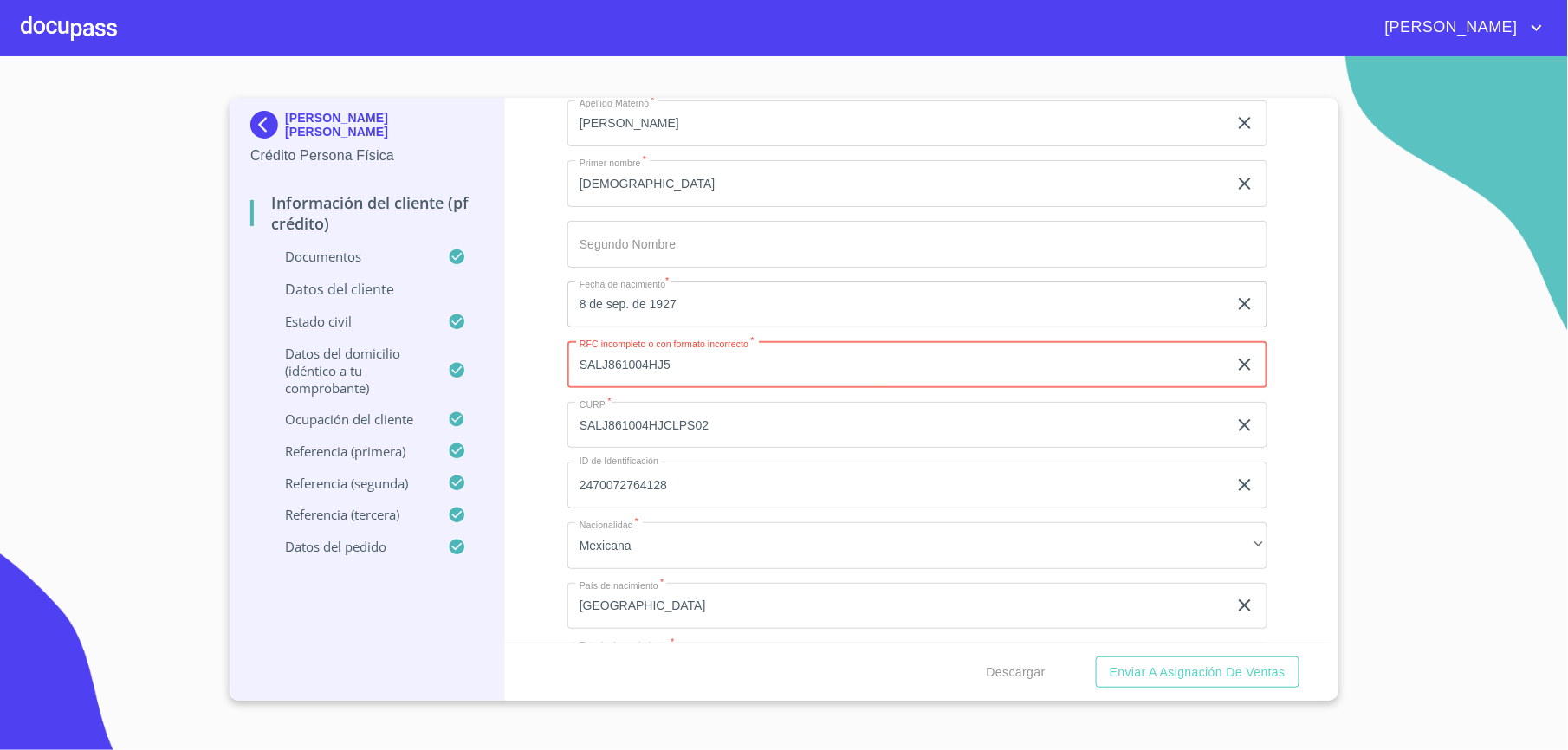
type input "SALJ861004HJ5"
click at [774, 257] on input "Apellido [PERSON_NAME]   *" at bounding box center [917, 244] width 700 height 46
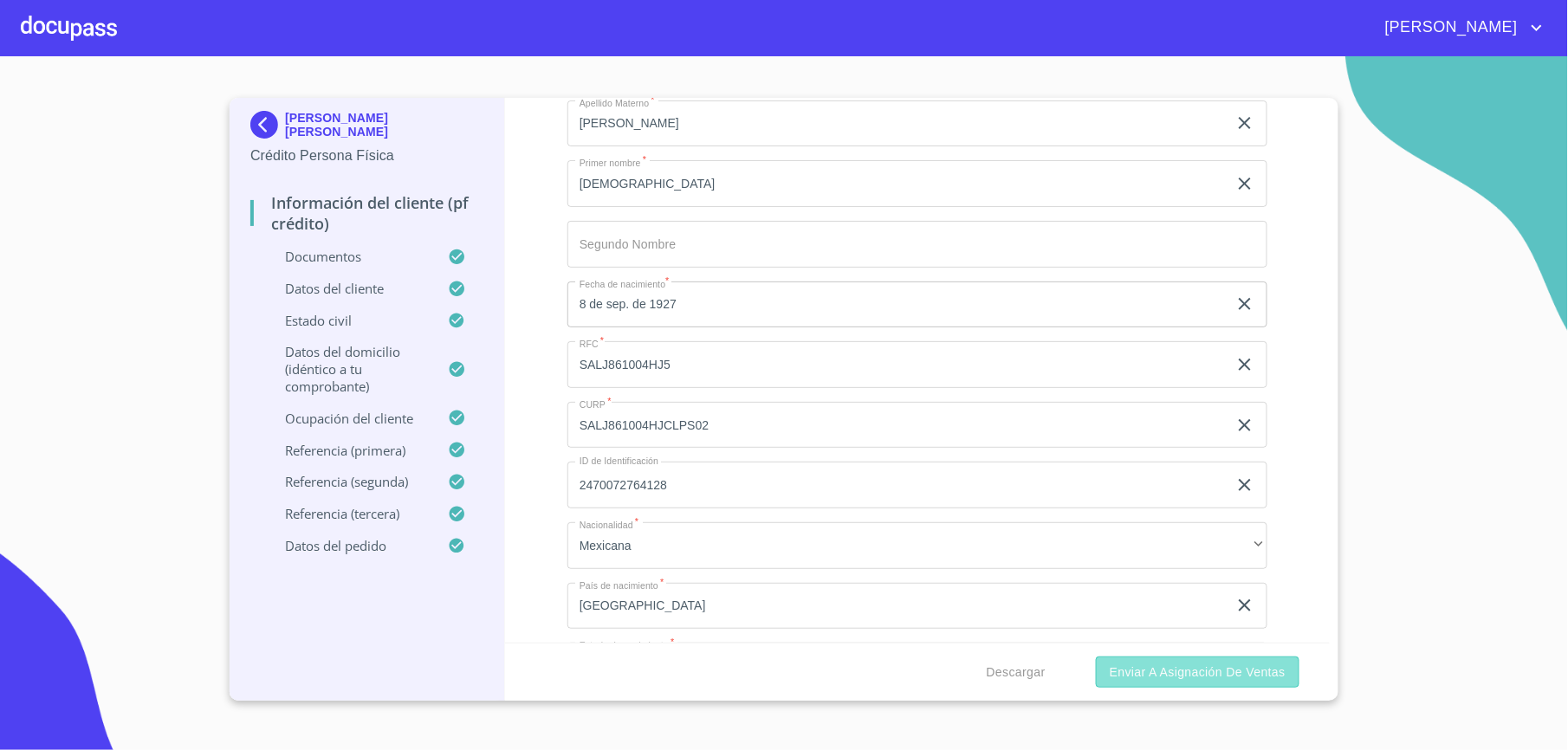
click at [1159, 670] on span "Enviar a Asignación de Ventas" at bounding box center [1198, 672] width 176 height 21
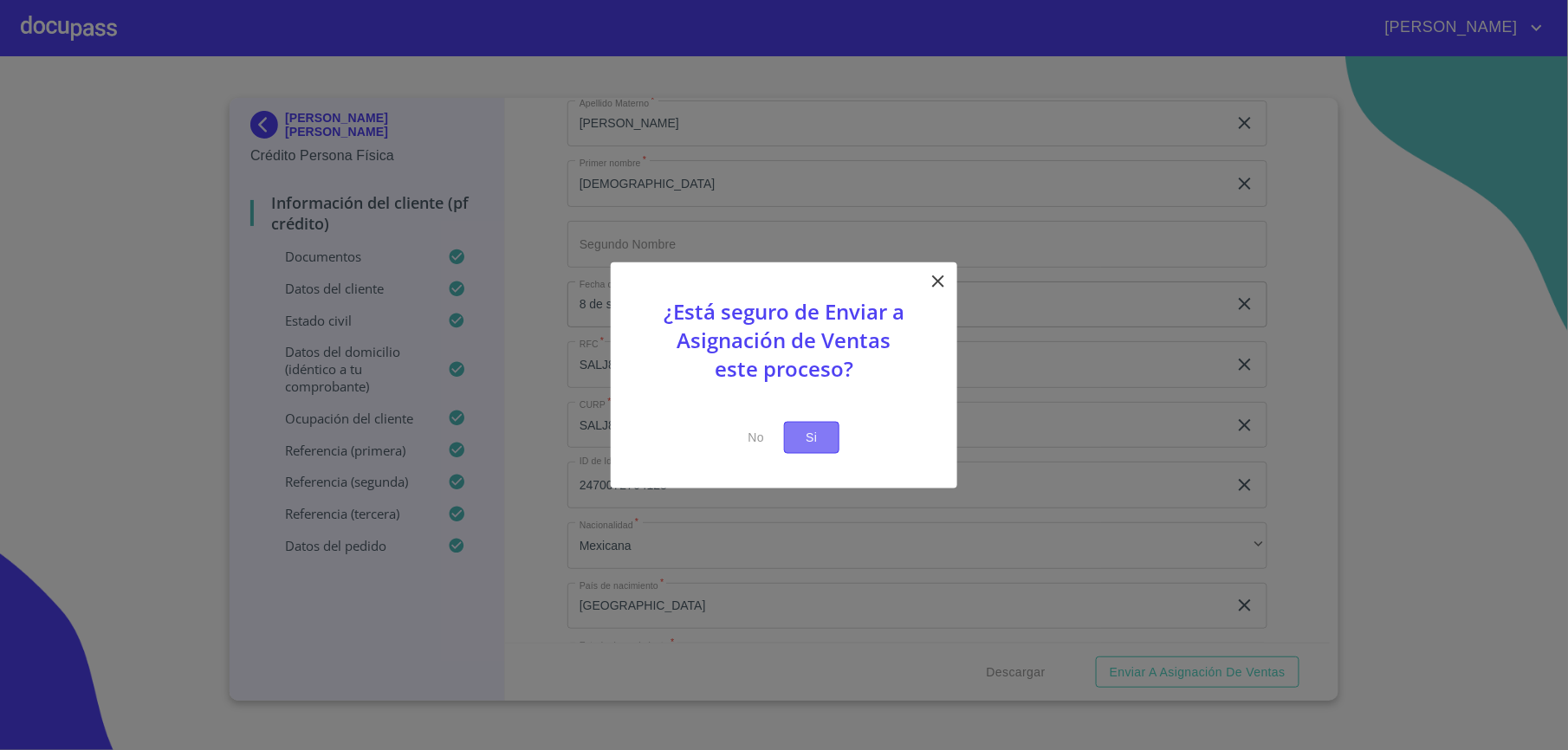
click at [816, 447] on span "Si" at bounding box center [811, 437] width 28 height 21
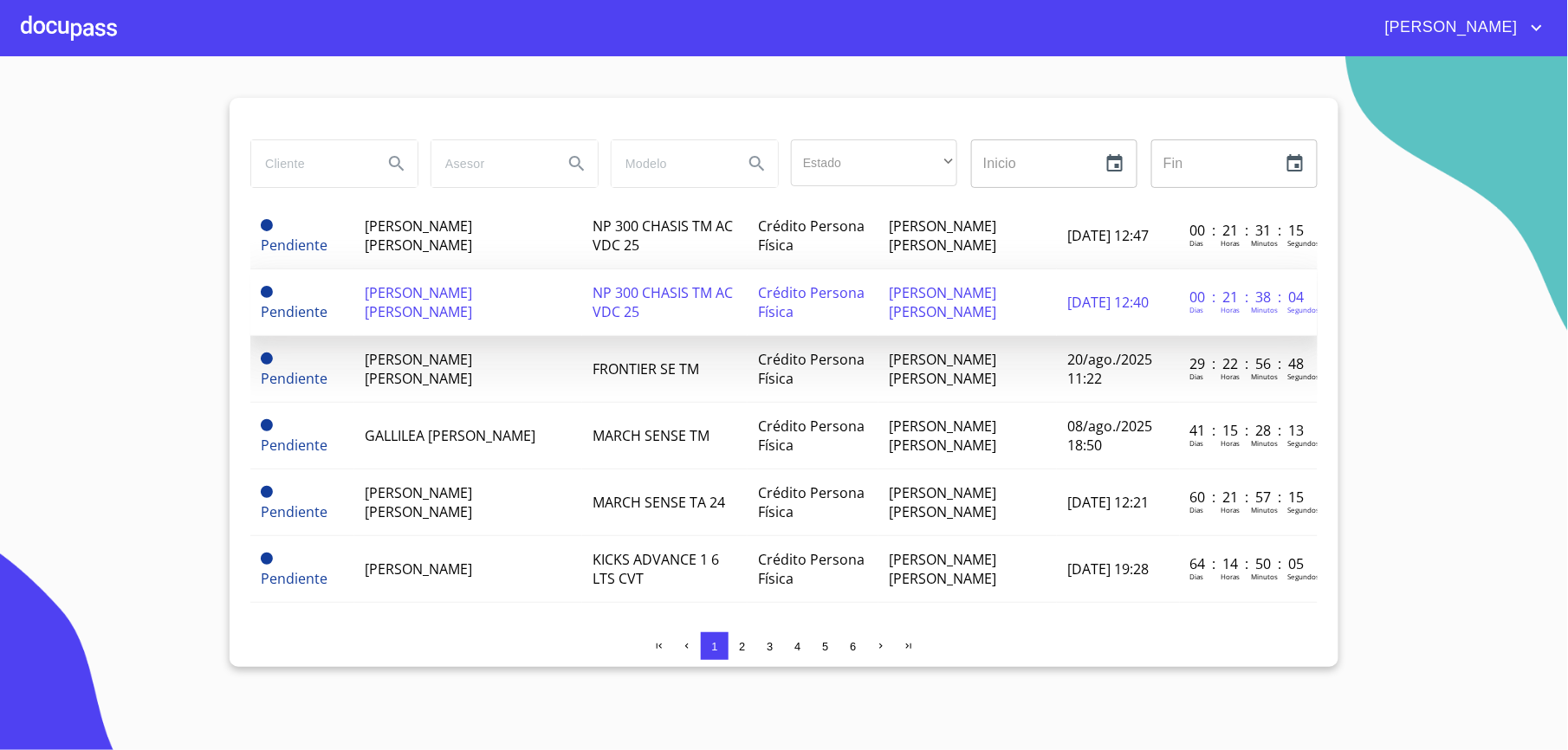
scroll to position [115, 0]
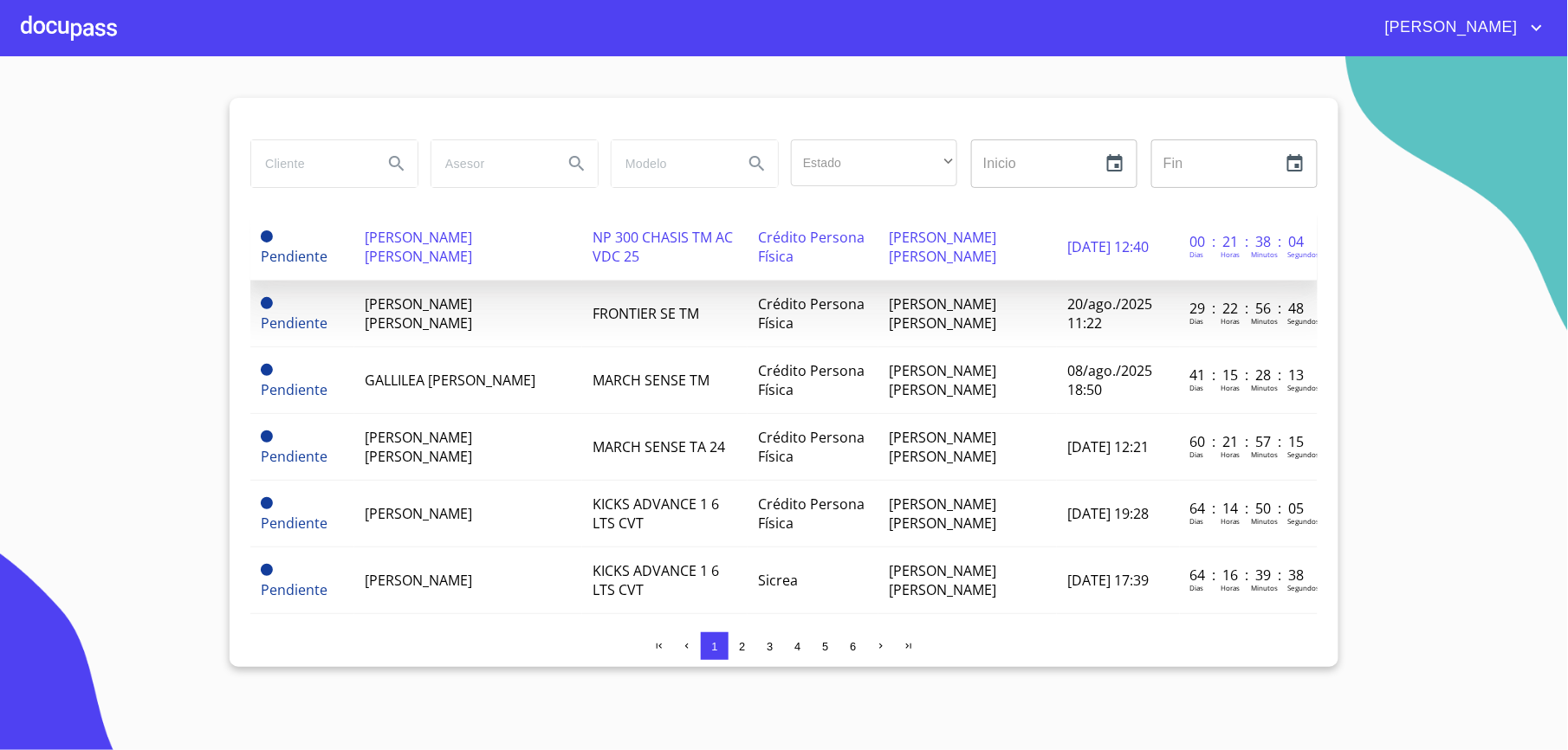
click at [662, 390] on span "MARCH SENSE TM" at bounding box center [650, 380] width 117 height 19
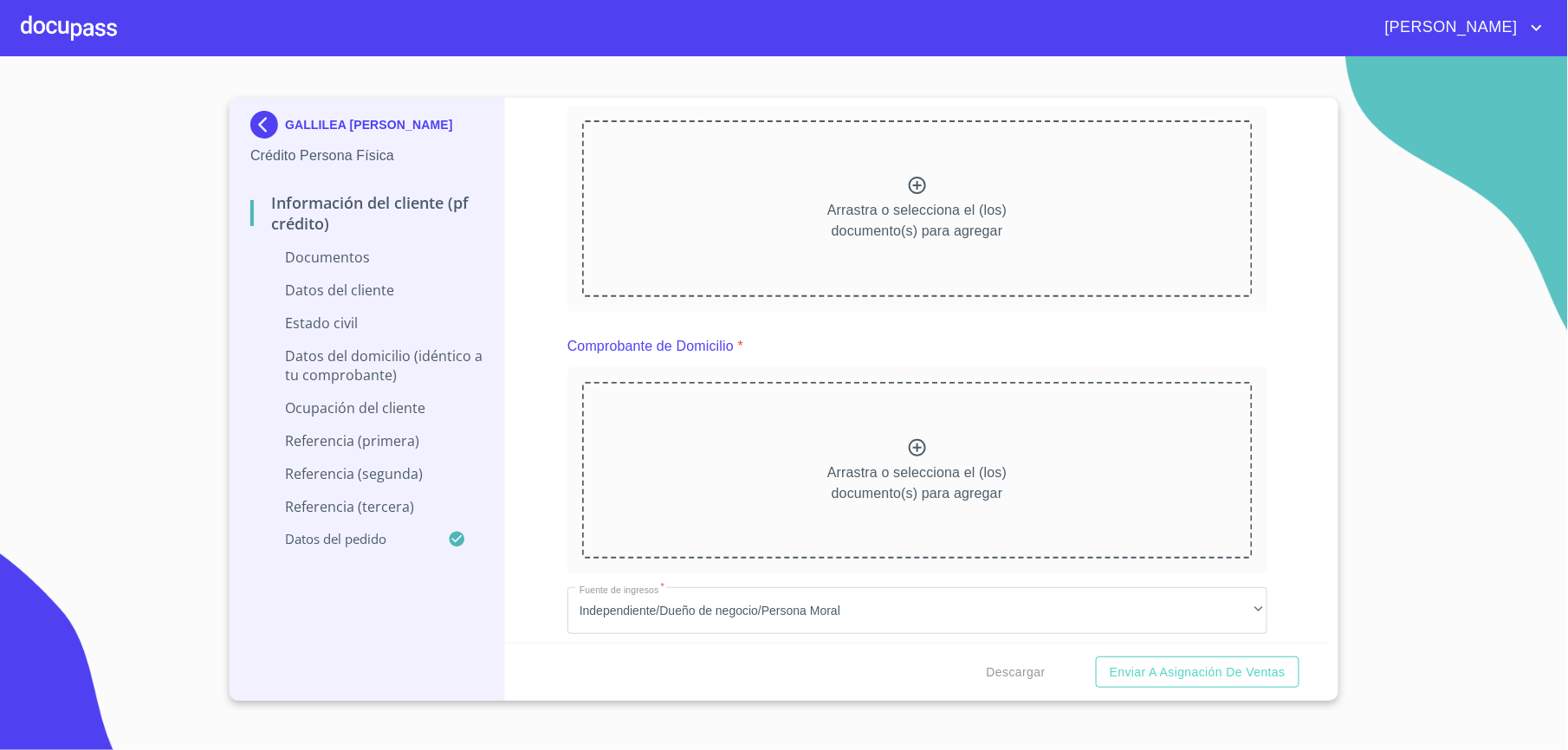
scroll to position [346, 0]
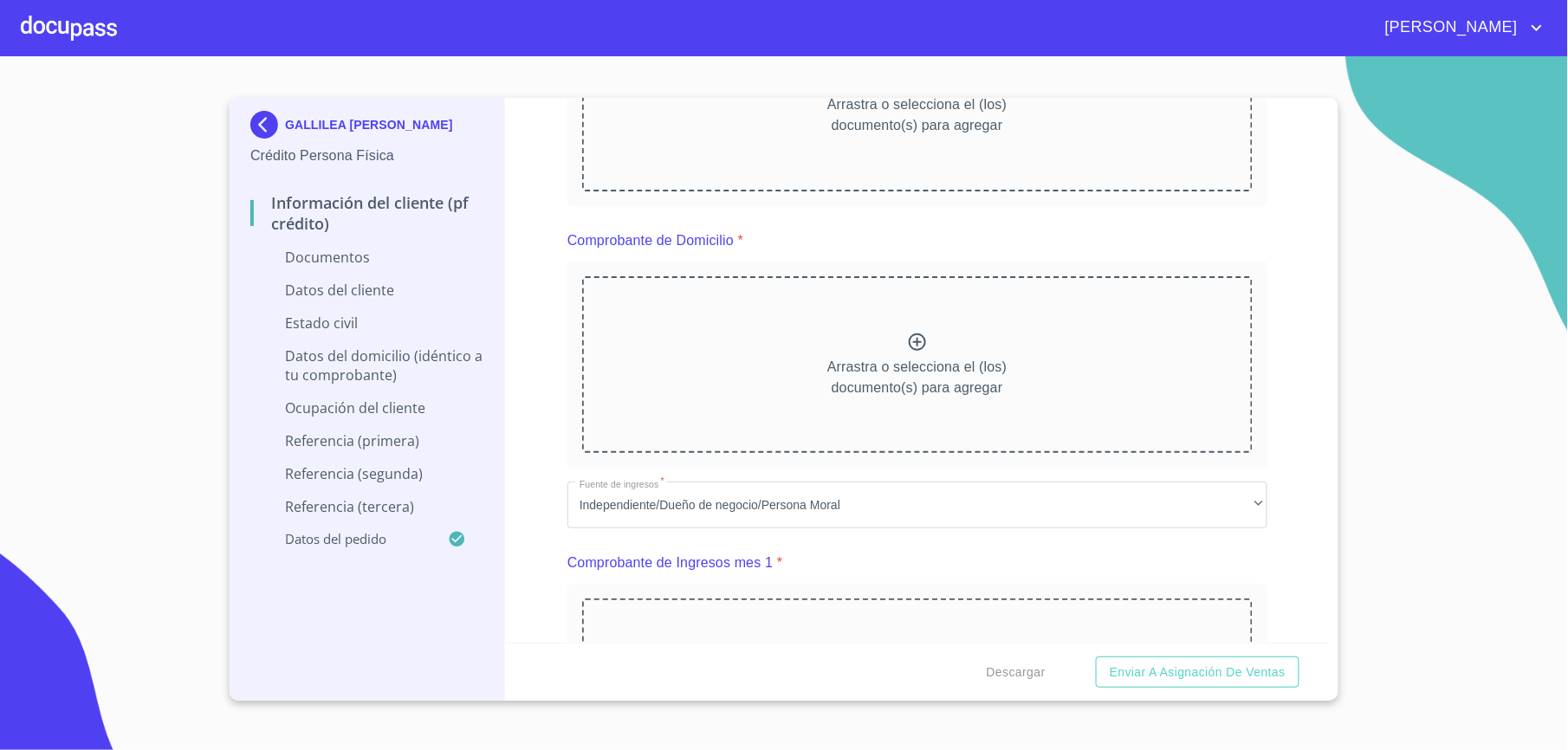
click at [248, 122] on div "GALLILEA [PERSON_NAME] Crédito Persona Física Información del cliente (PF crédi…" at bounding box center [368, 399] width 275 height 603
click at [263, 120] on img at bounding box center [267, 124] width 35 height 28
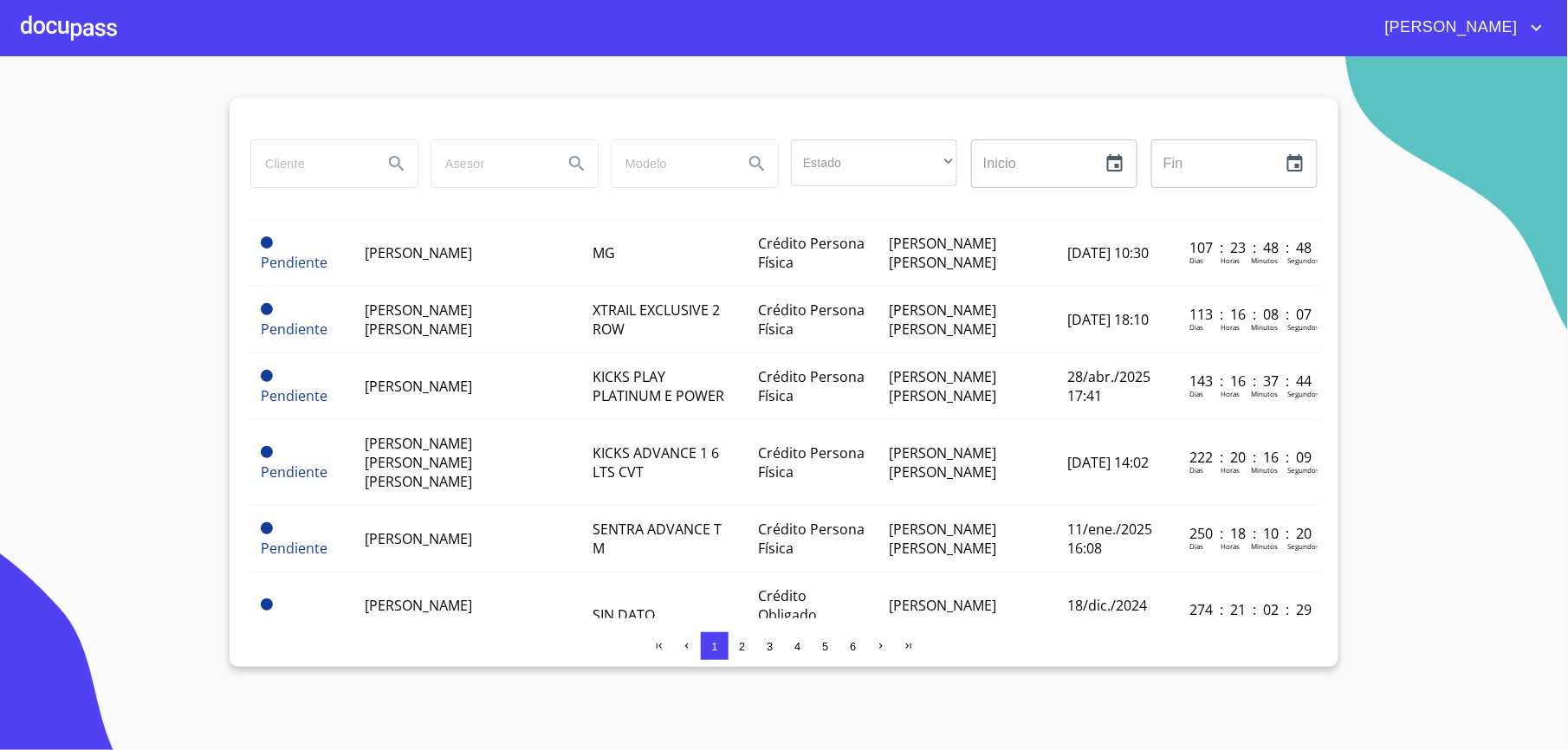
scroll to position [577, 0]
click at [472, 350] on td "[PERSON_NAME] [PERSON_NAME]" at bounding box center [468, 319] width 228 height 67
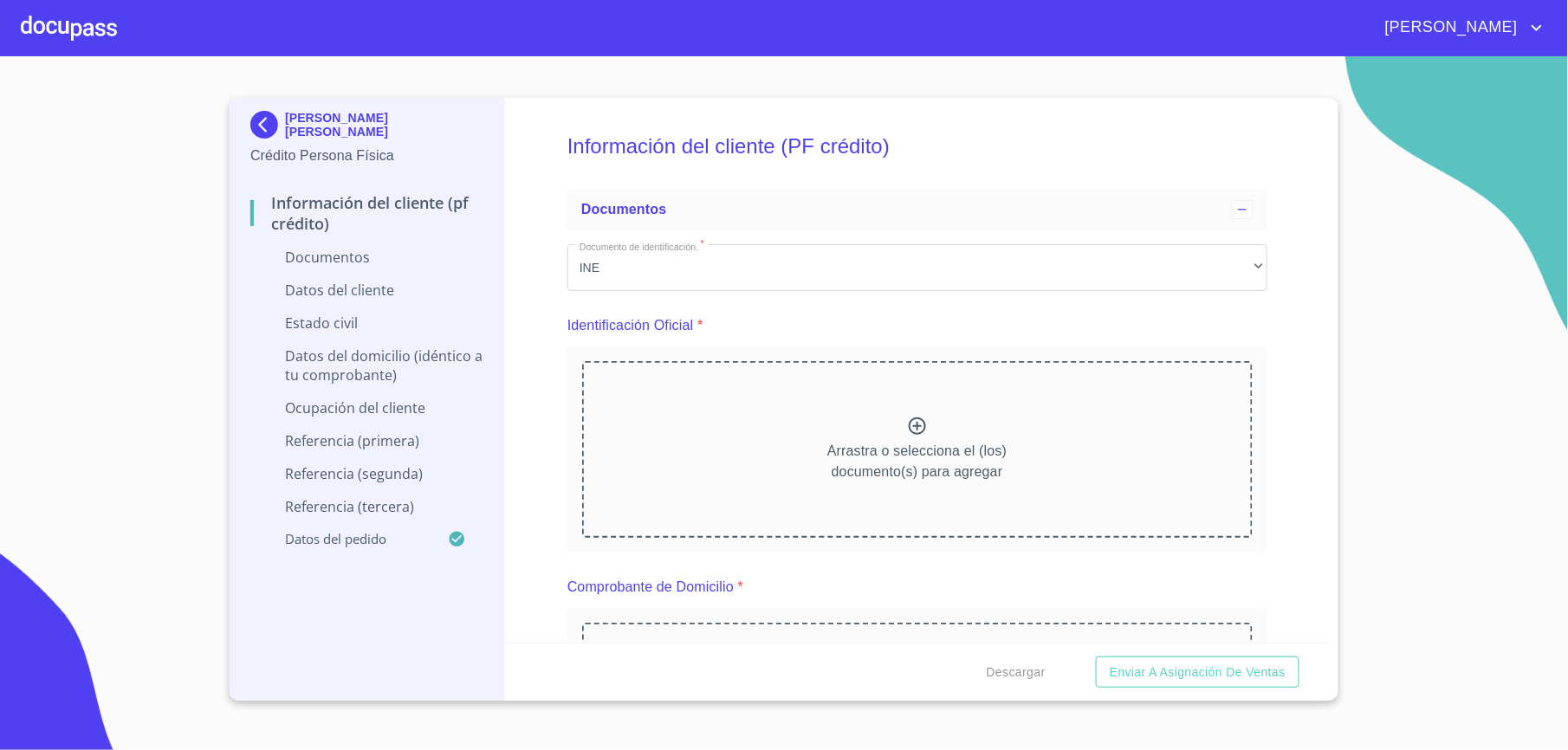
scroll to position [231, 0]
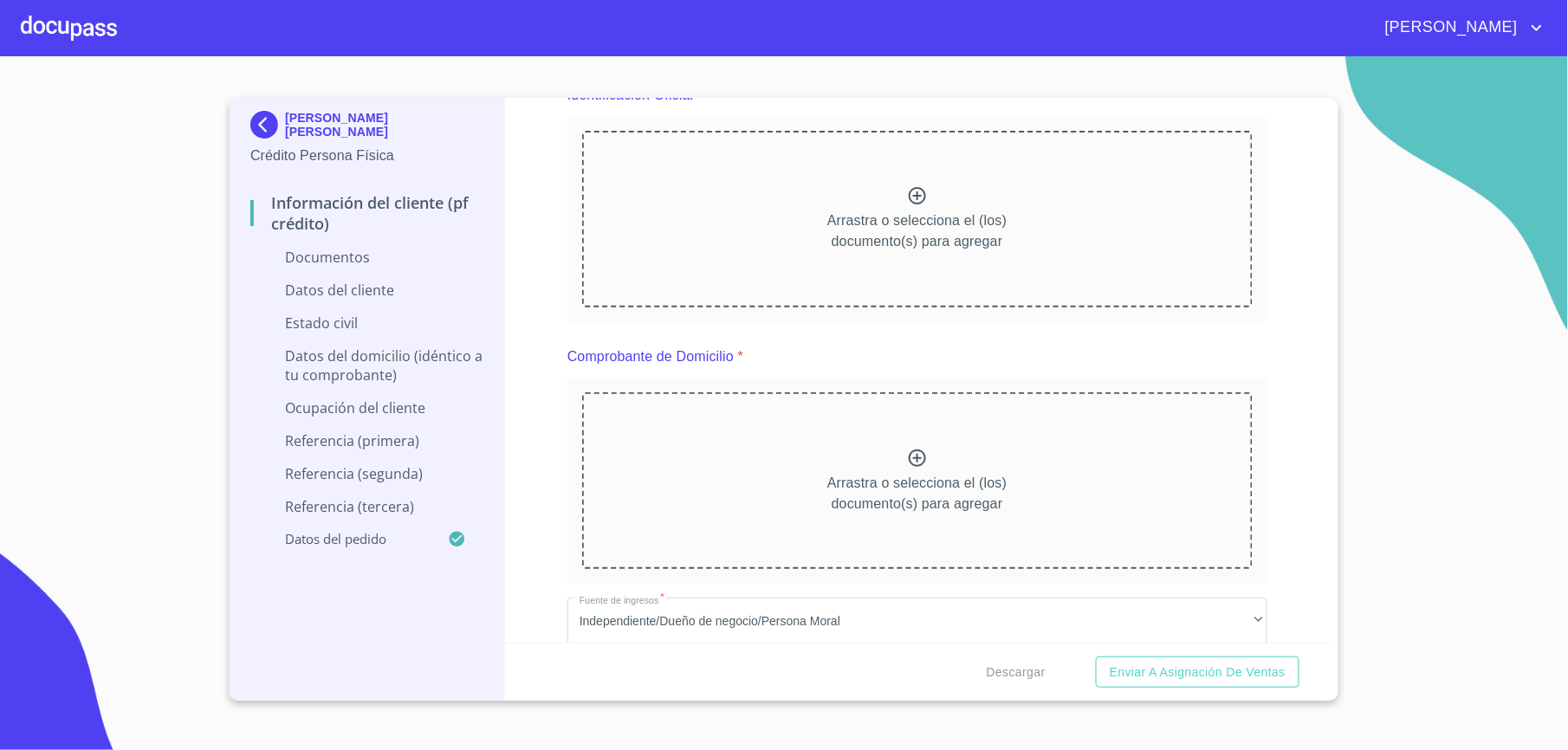
click at [64, 21] on div at bounding box center [69, 28] width 97 height 55
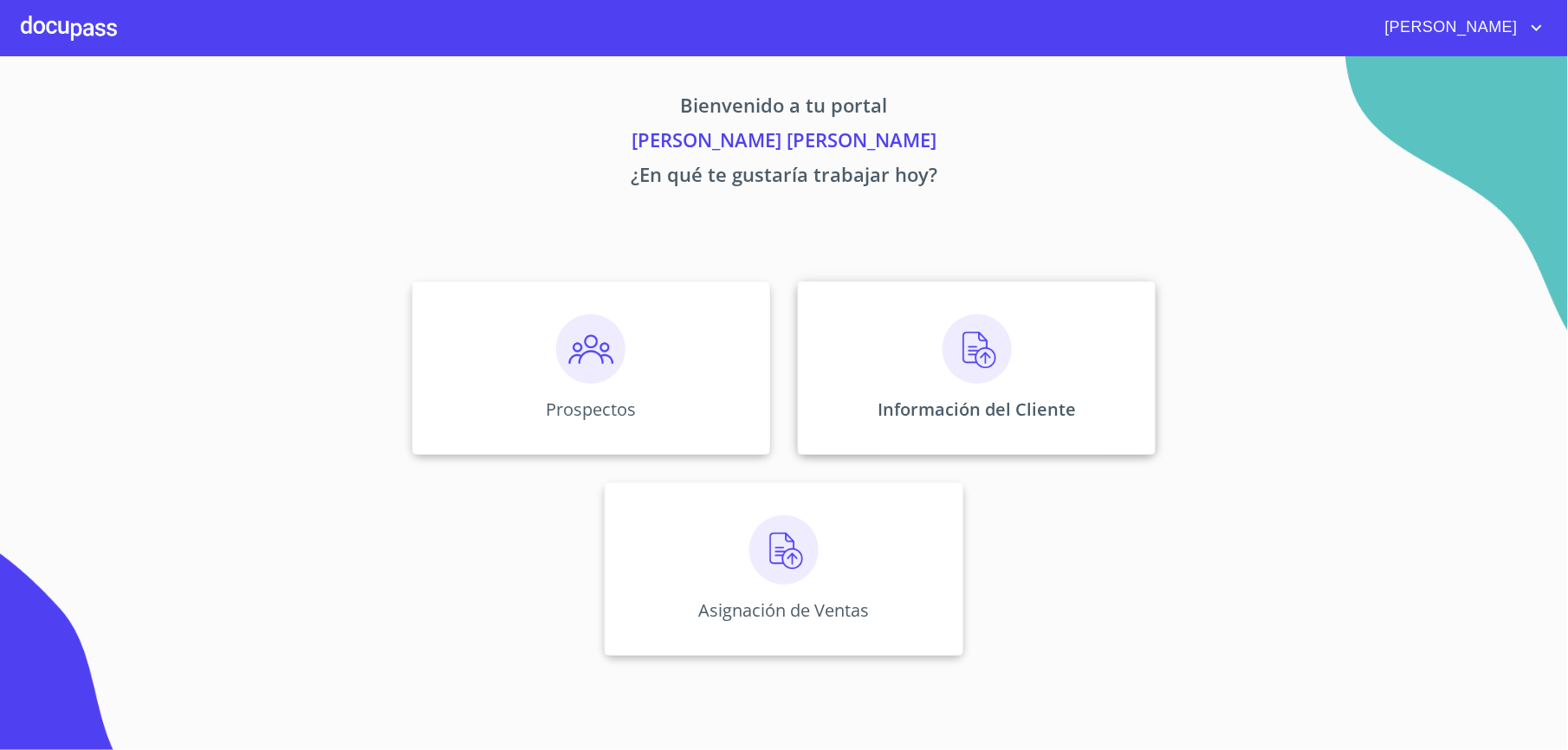
click at [892, 358] on div "Información del Cliente" at bounding box center [977, 368] width 358 height 173
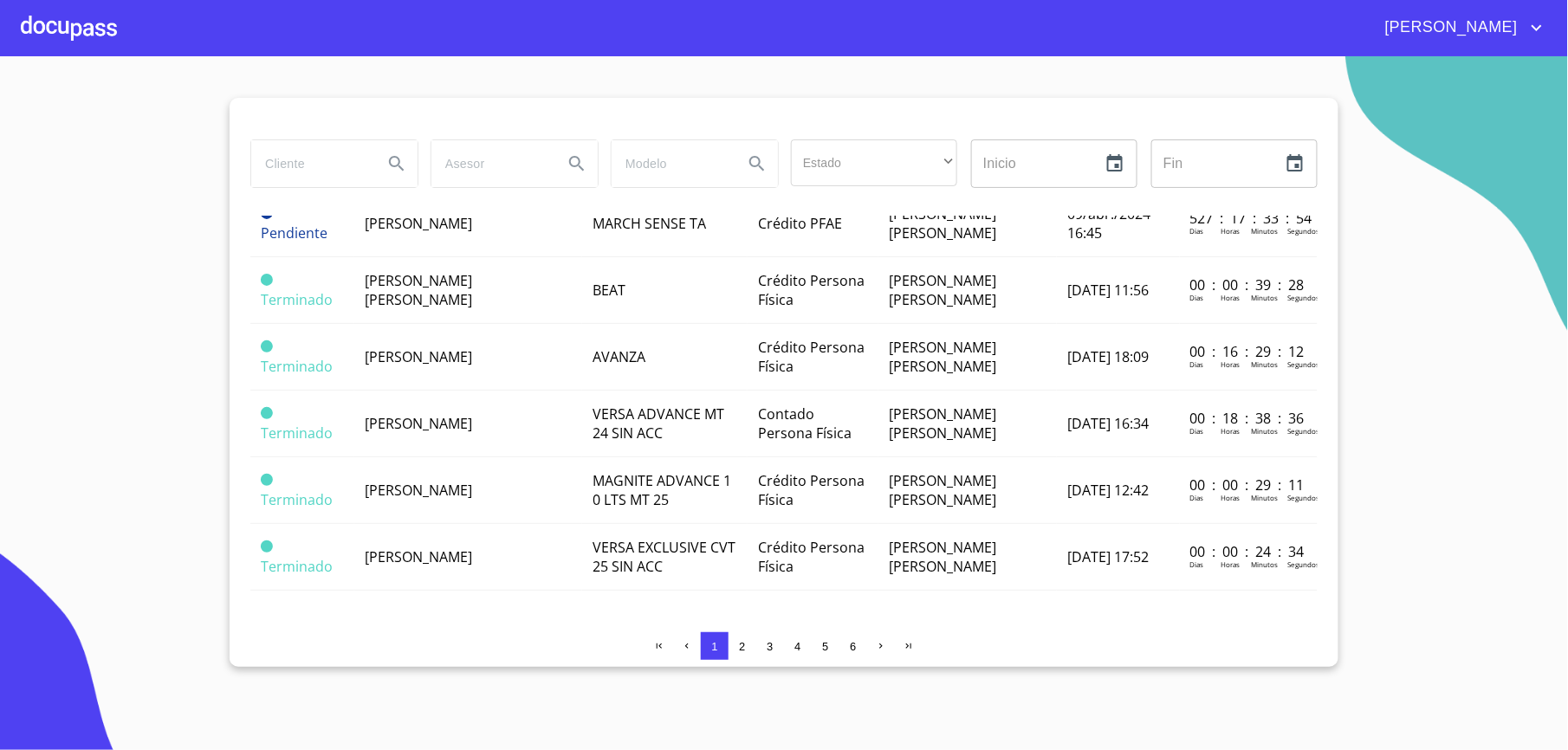
scroll to position [1386, 0]
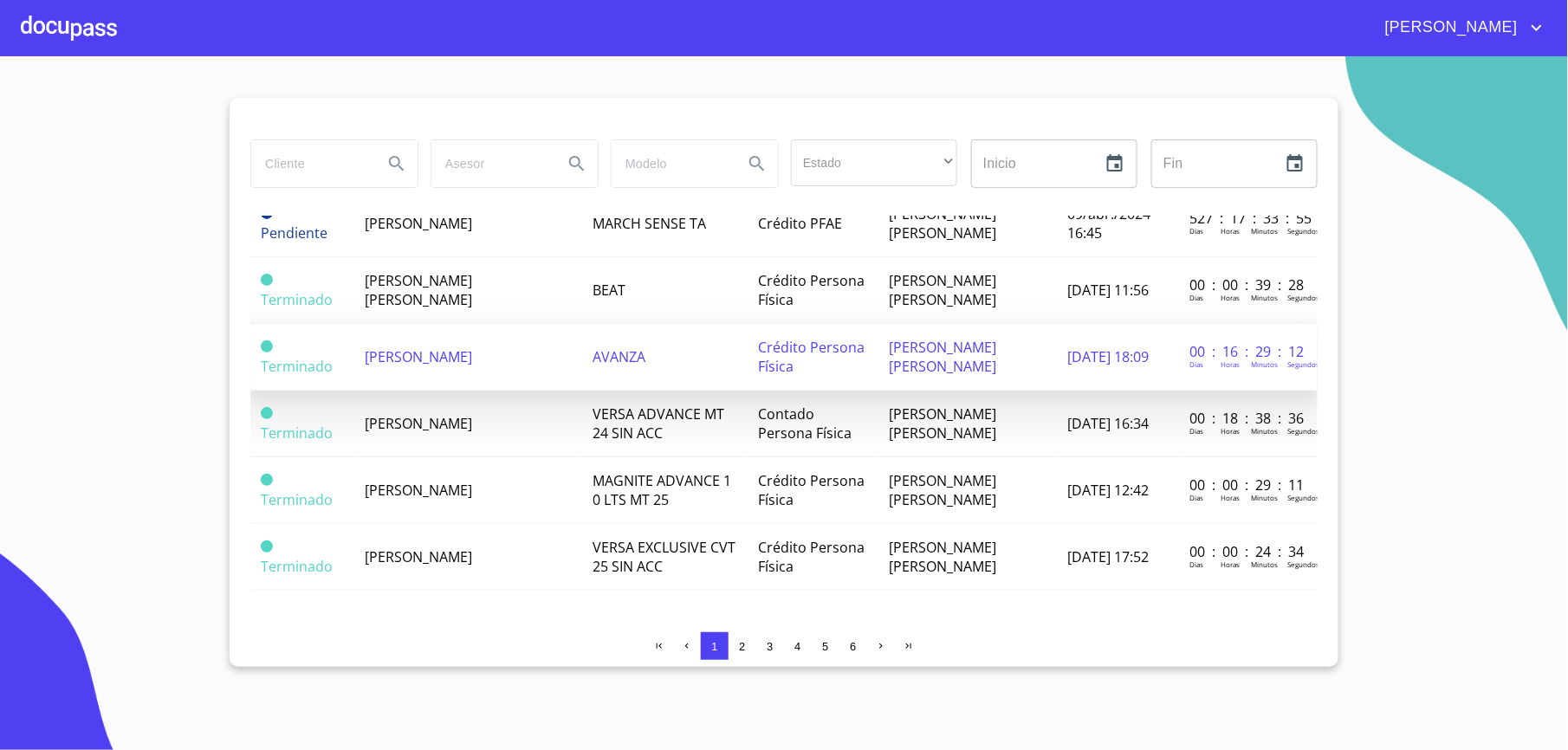
click at [458, 347] on span "[PERSON_NAME]" at bounding box center [419, 356] width 107 height 19
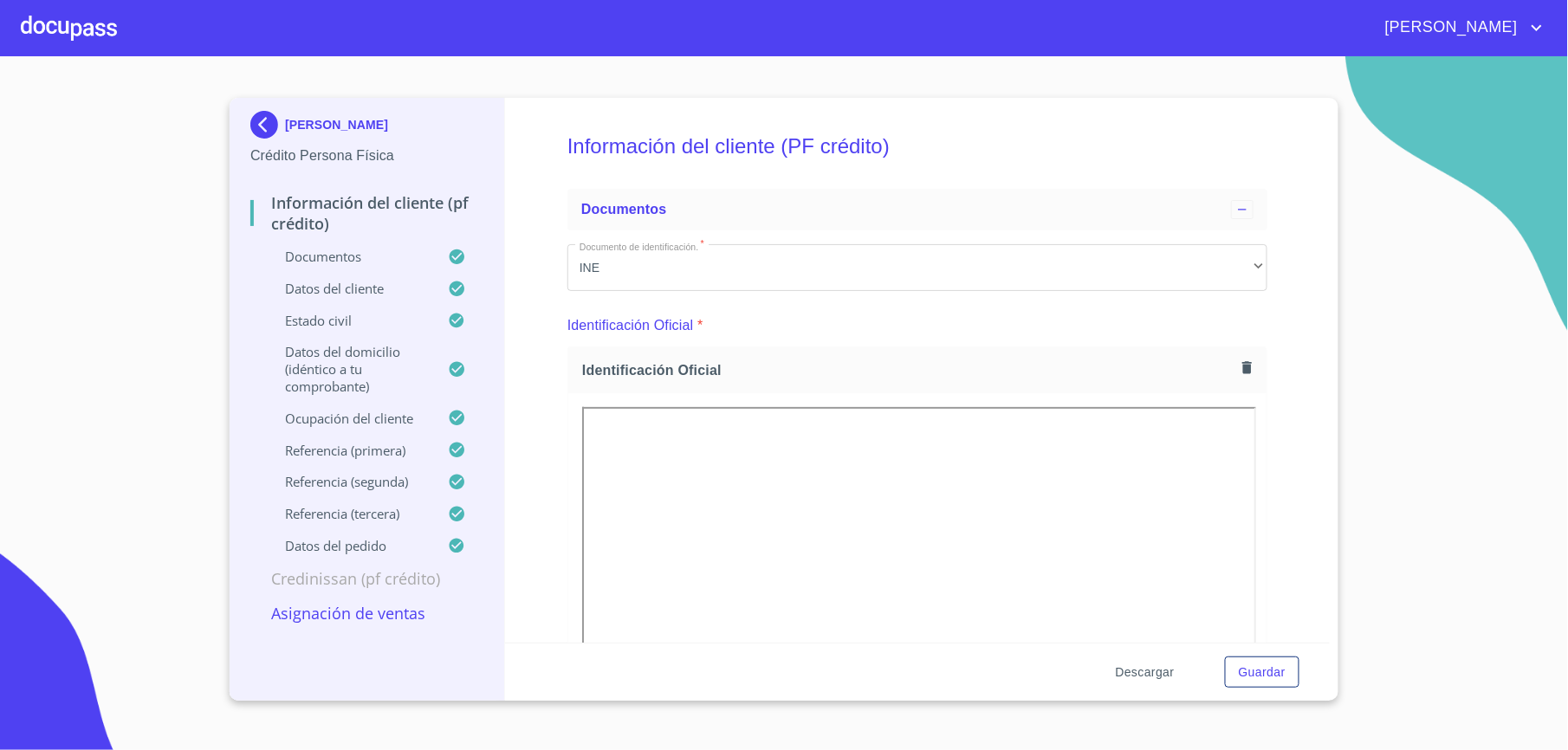
click at [1133, 677] on span "Descargar" at bounding box center [1145, 672] width 59 height 21
